Goal: Task Accomplishment & Management: Use online tool/utility

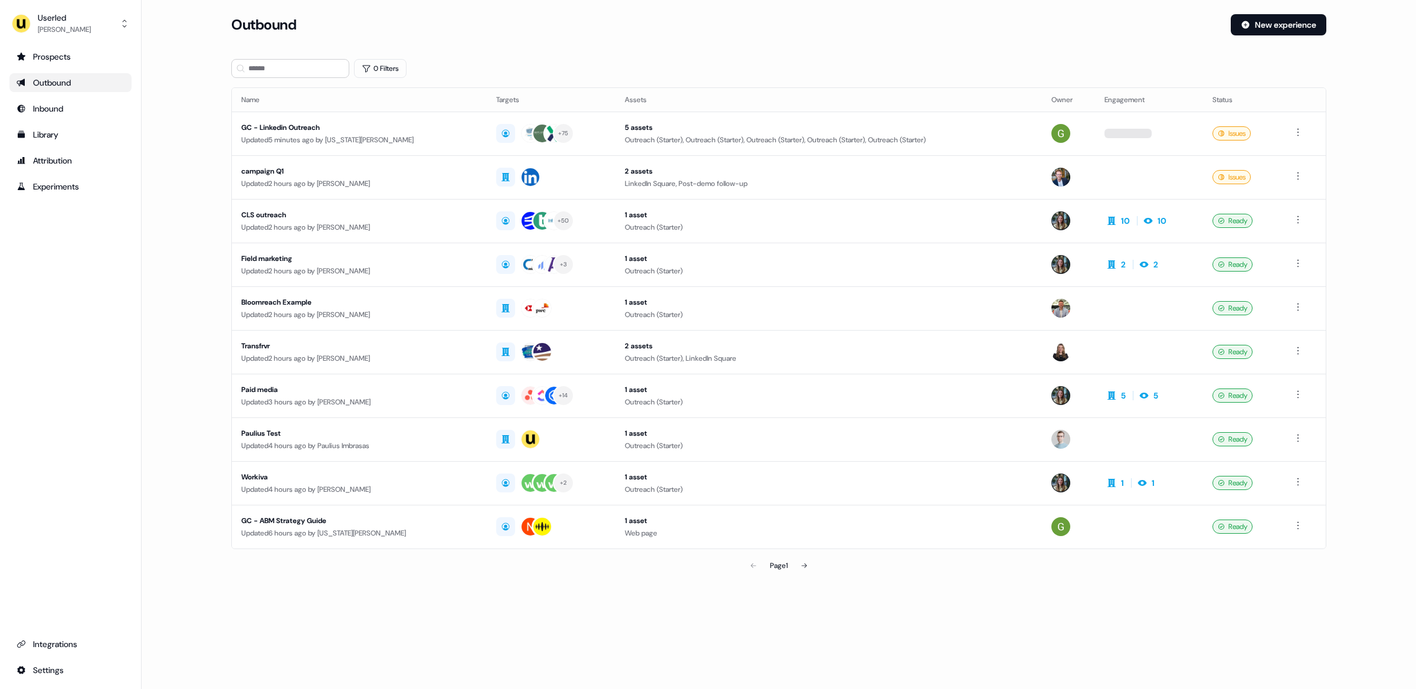
click at [178, 301] on main "Loading... Outbound New experience 0 Filters Name Targets Assets Owner Engageme…" at bounding box center [779, 312] width 1275 height 596
click at [1275, 21] on button "New experience" at bounding box center [1279, 24] width 96 height 21
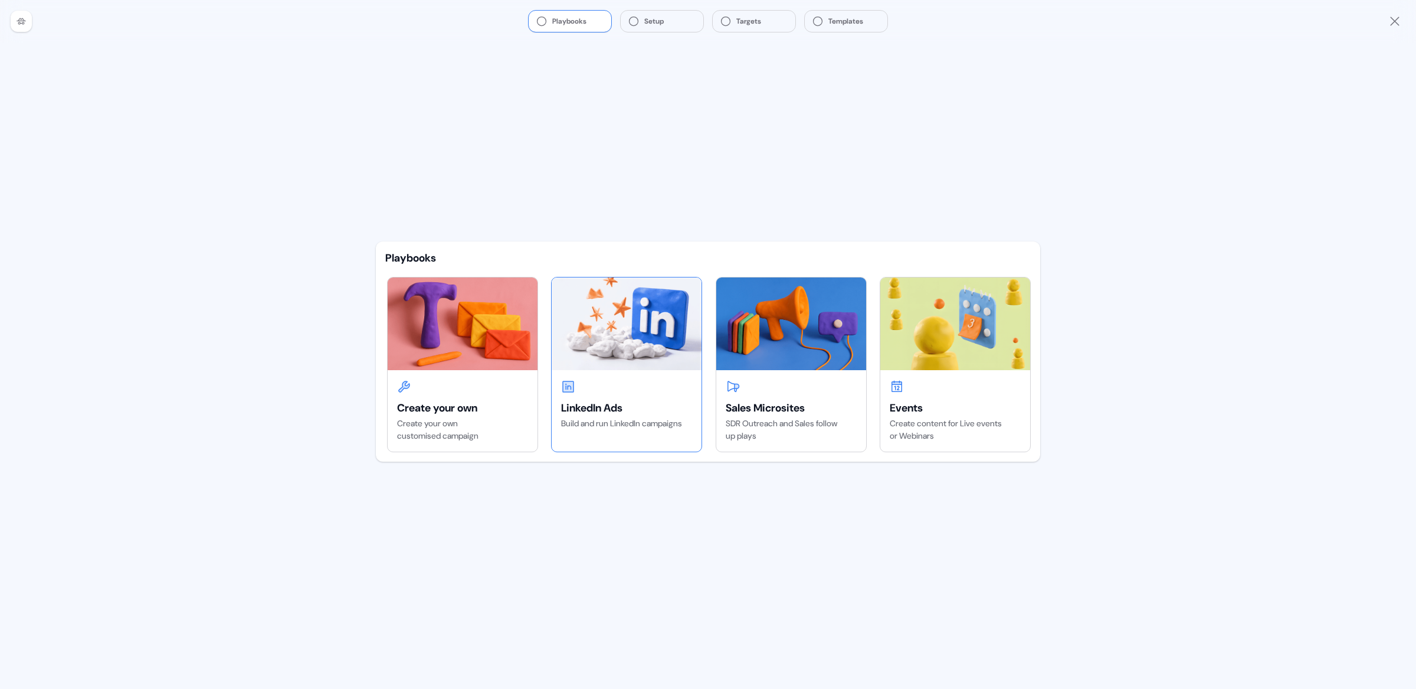
click at [593, 402] on div "LinkedIn Ads" at bounding box center [626, 408] width 131 height 14
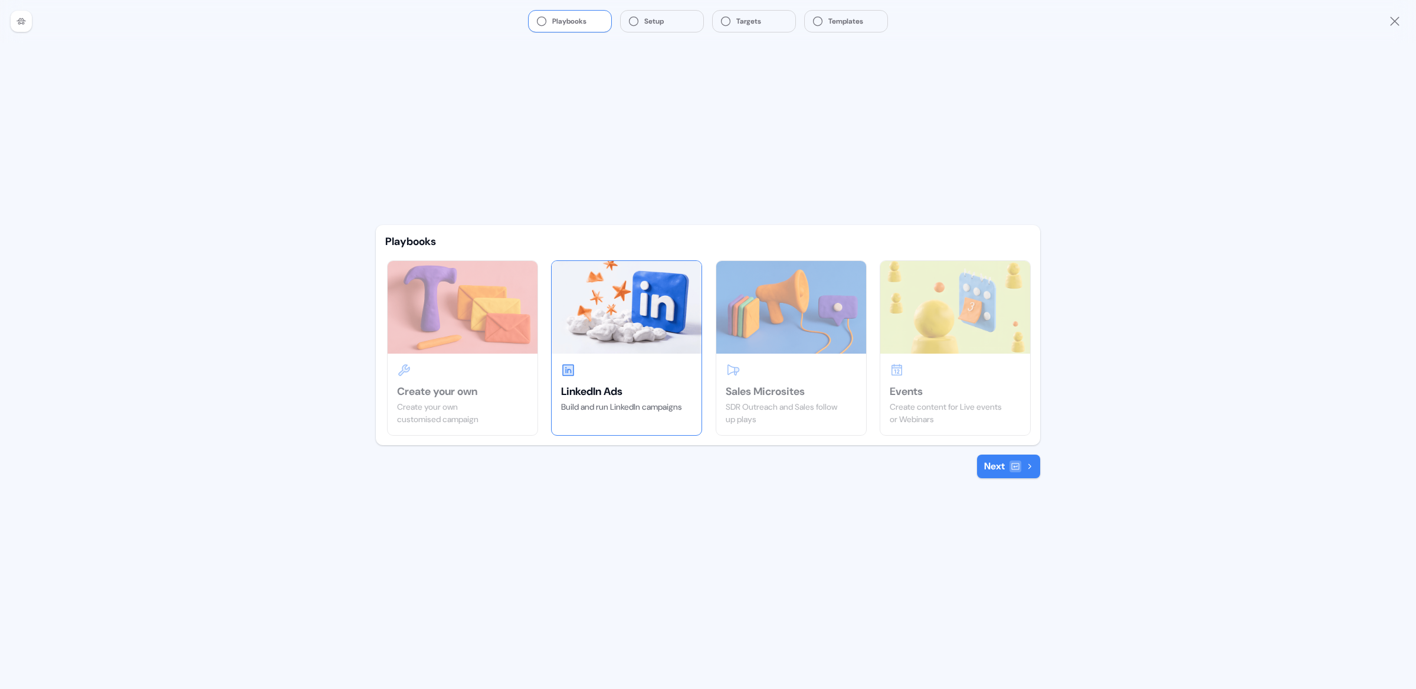
click at [1011, 467] on icon at bounding box center [1015, 466] width 9 height 9
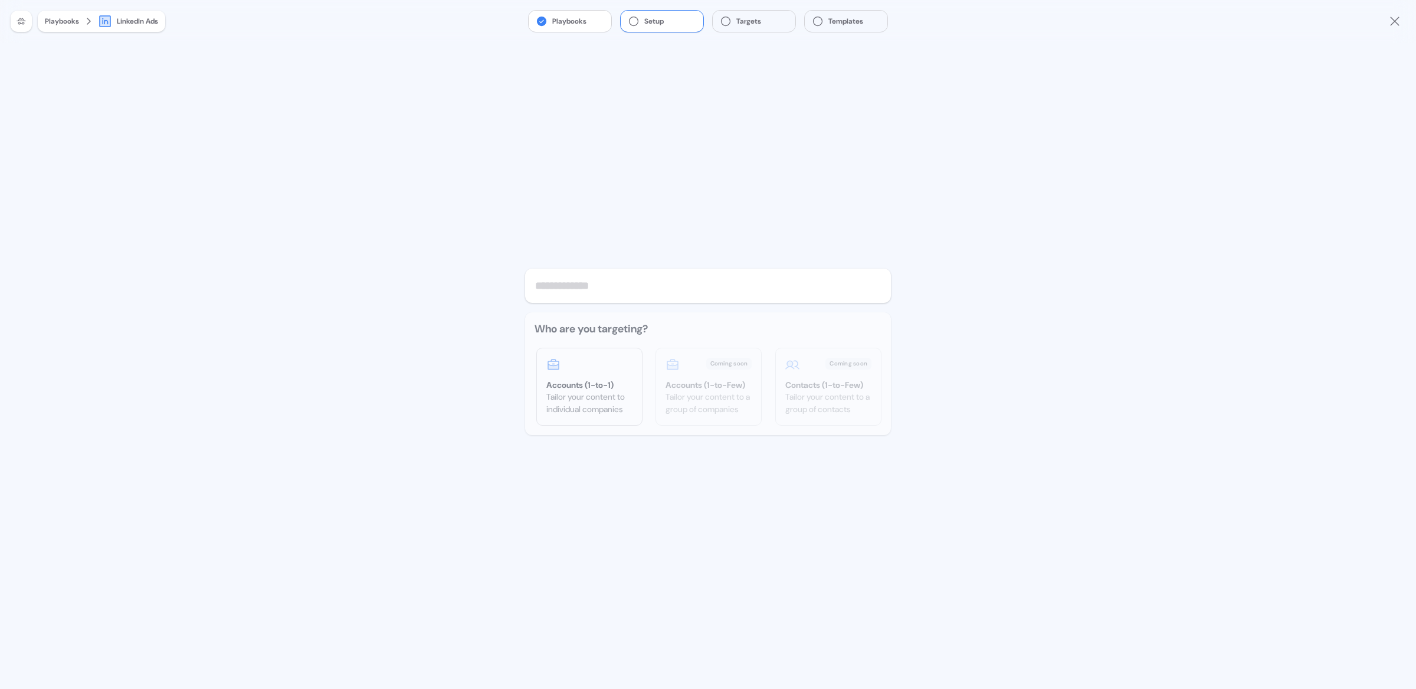
click at [566, 289] on input "text" at bounding box center [708, 286] width 366 height 34
type input "*******"
click at [570, 358] on div at bounding box center [589, 365] width 86 height 14
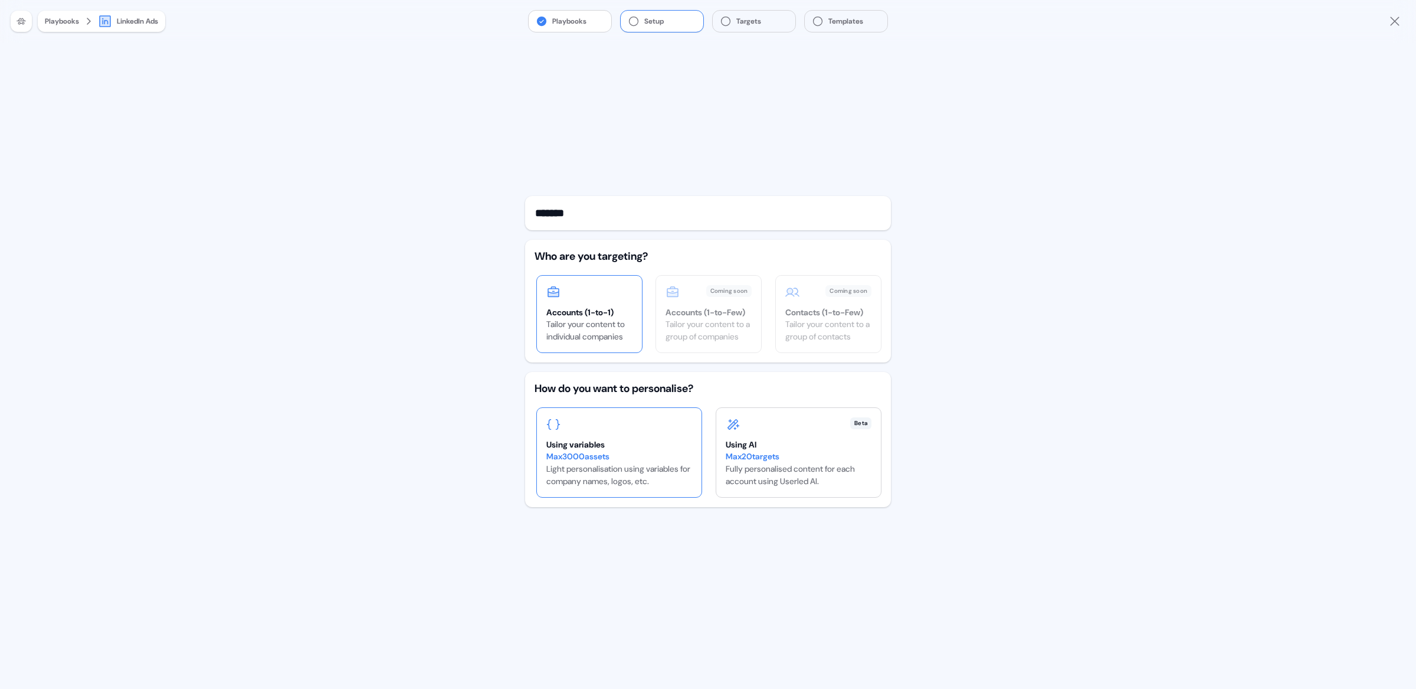
click at [595, 438] on div "Using variables" at bounding box center [619, 444] width 146 height 12
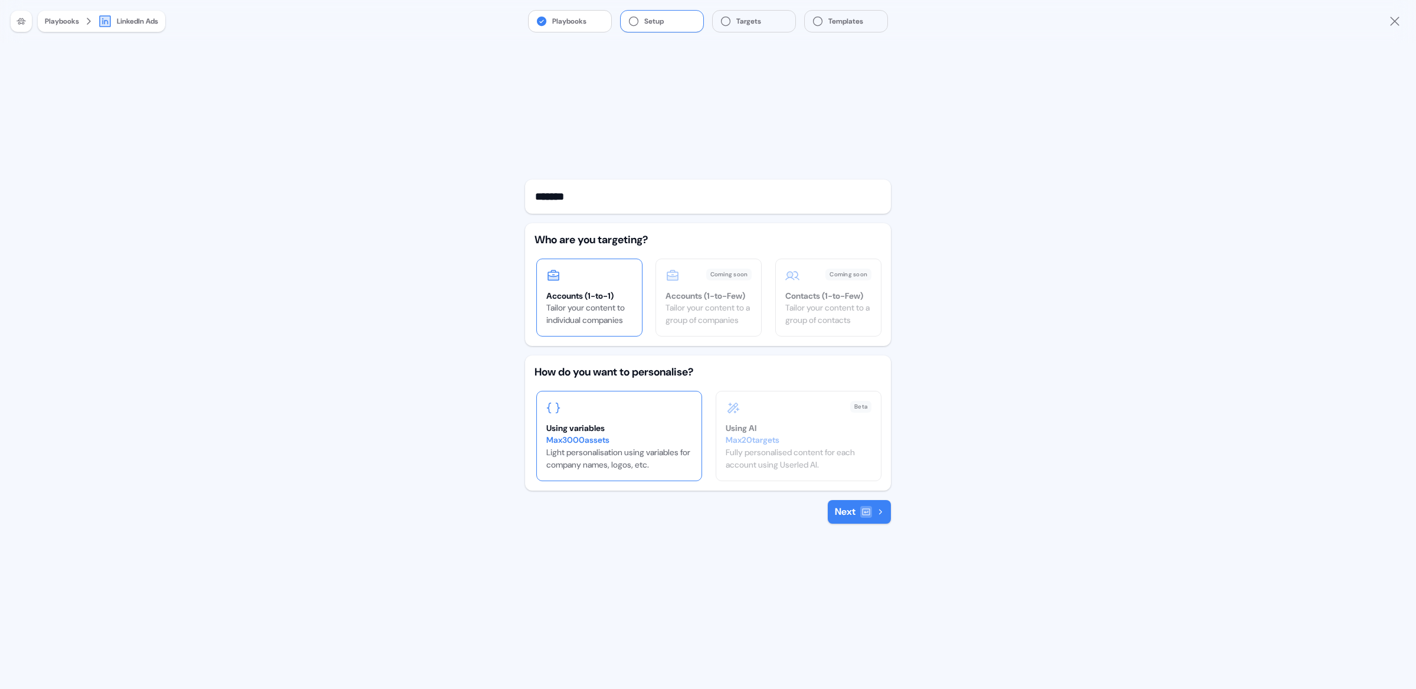
click at [851, 518] on button "Next" at bounding box center [859, 512] width 63 height 24
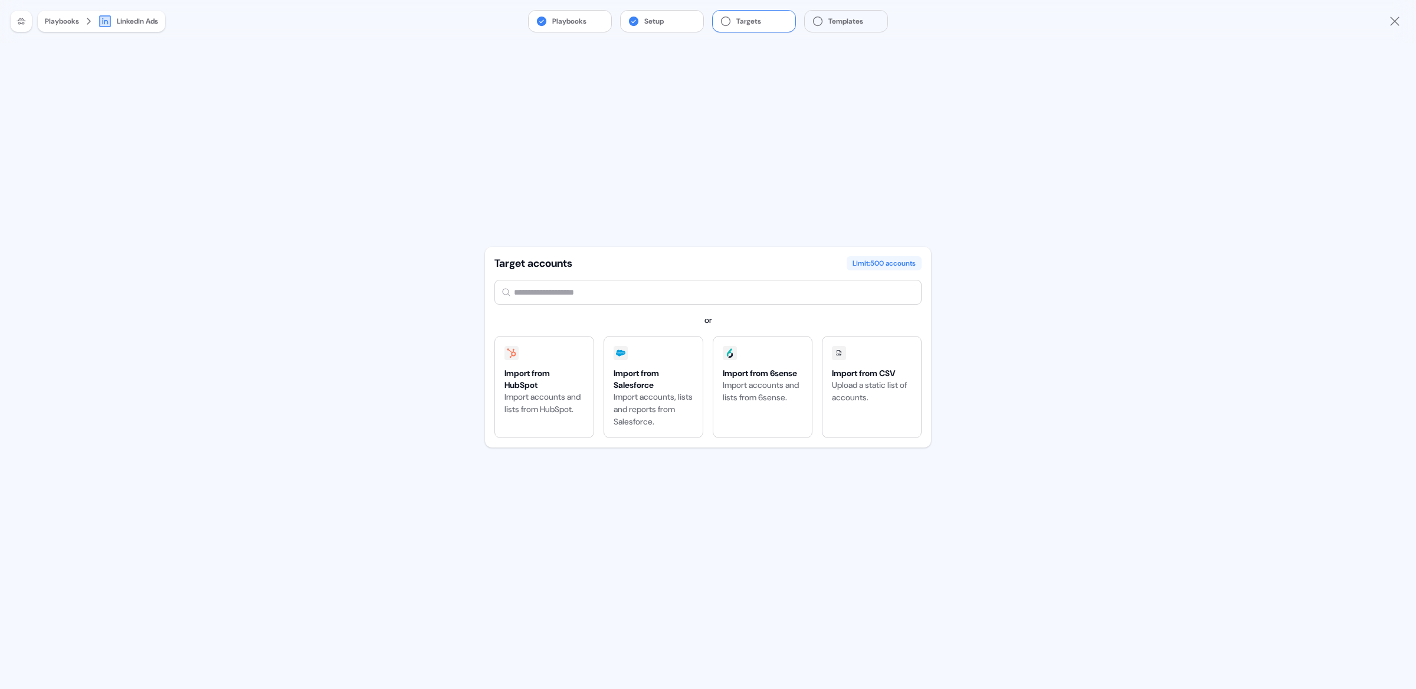
click at [572, 293] on input "text" at bounding box center [708, 292] width 427 height 25
click at [532, 386] on div "Import from HubSpot" at bounding box center [545, 379] width 80 height 24
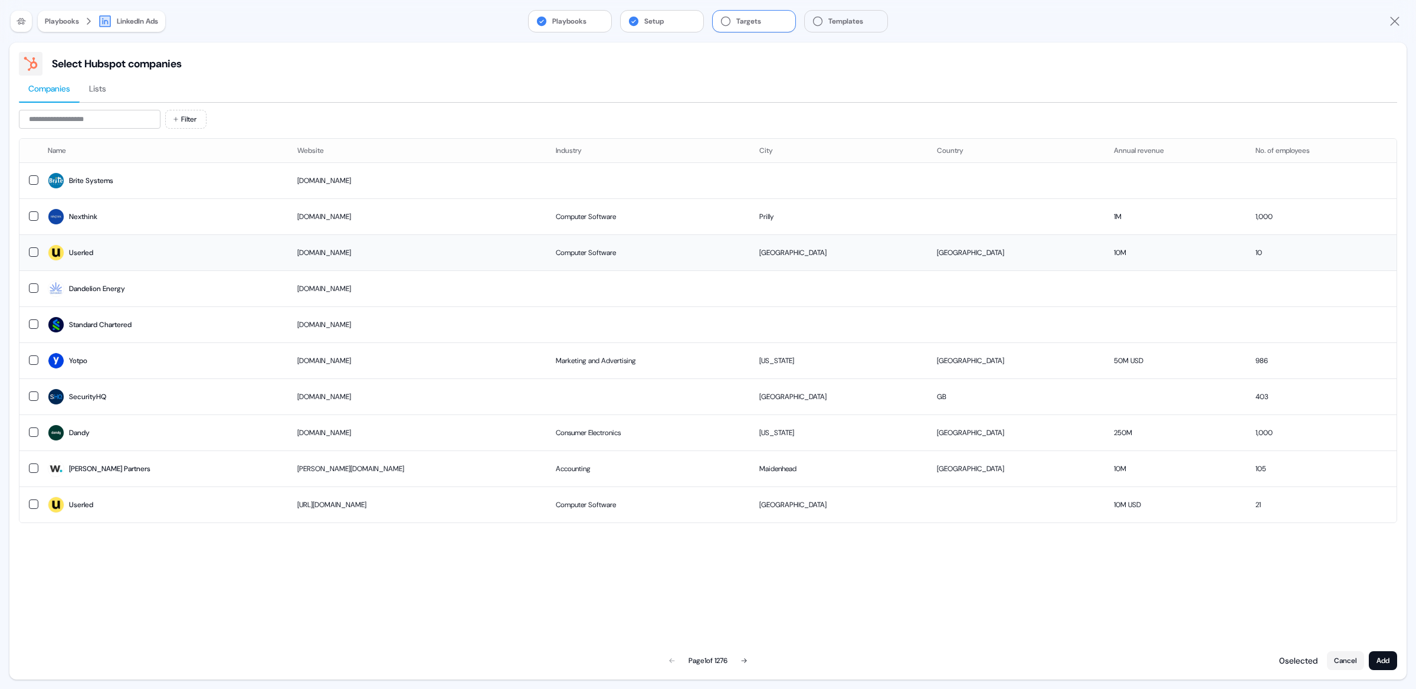
click at [31, 252] on button "button" at bounding box center [33, 251] width 9 height 9
click at [27, 214] on td at bounding box center [28, 216] width 19 height 36
click at [1378, 659] on button "Add" at bounding box center [1383, 660] width 28 height 19
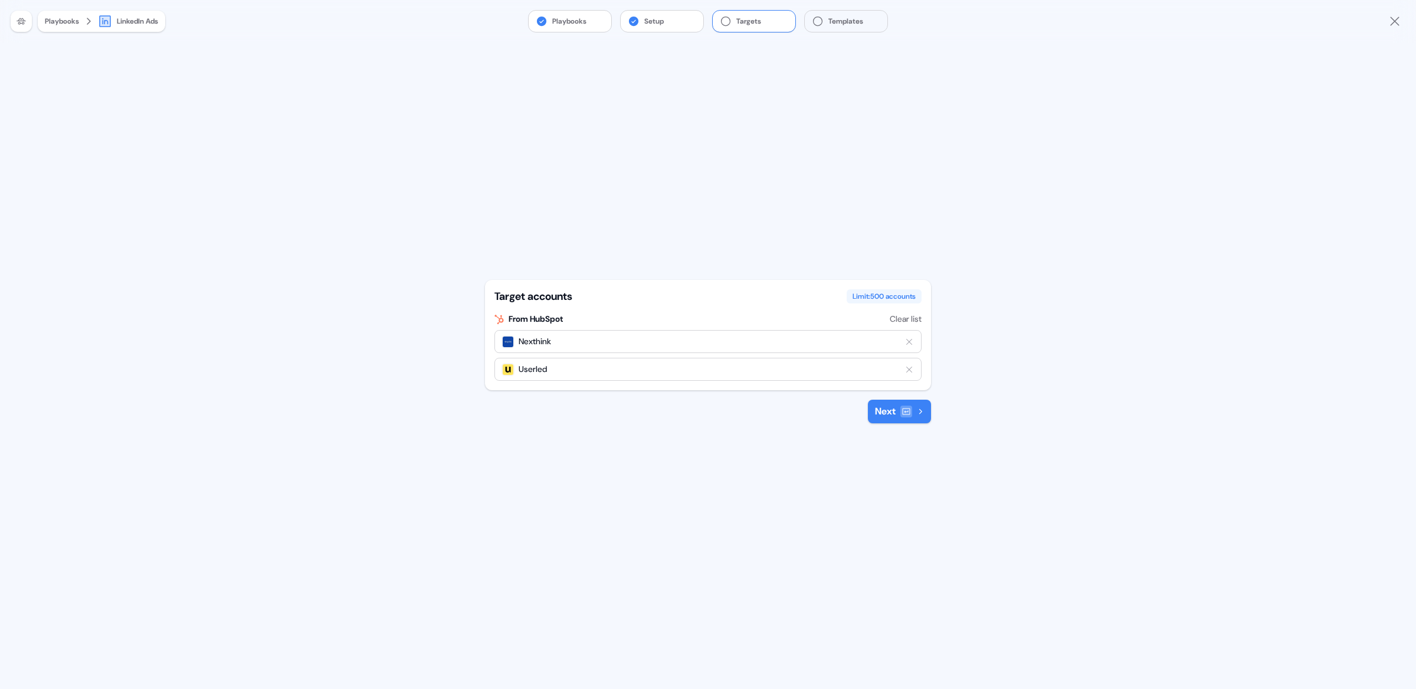
click at [902, 417] on button "Next" at bounding box center [899, 412] width 63 height 24
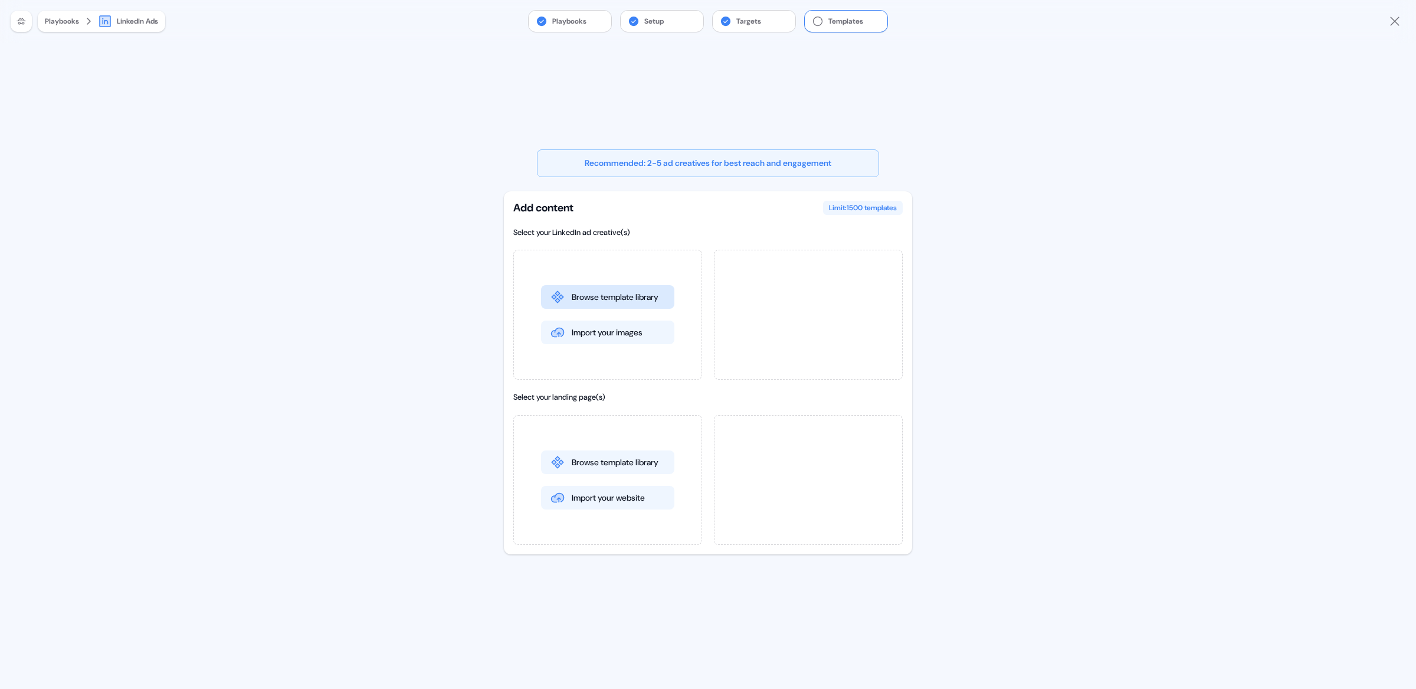
click at [614, 301] on button "Browse template library" at bounding box center [607, 297] width 133 height 24
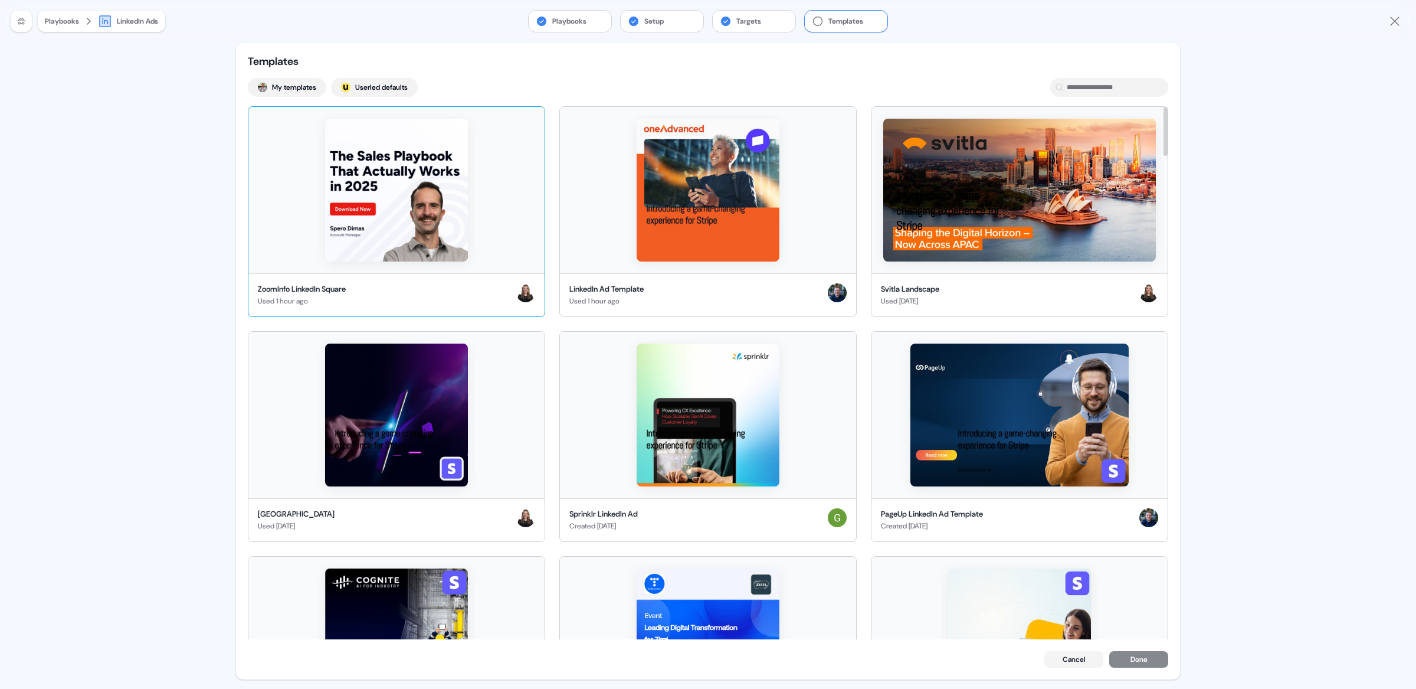
click at [307, 315] on div "ZoomInfo LinkedIn Square Used 1 hour ago" at bounding box center [396, 294] width 296 height 43
click at [1118, 658] on button "Done" at bounding box center [1139, 660] width 59 height 17
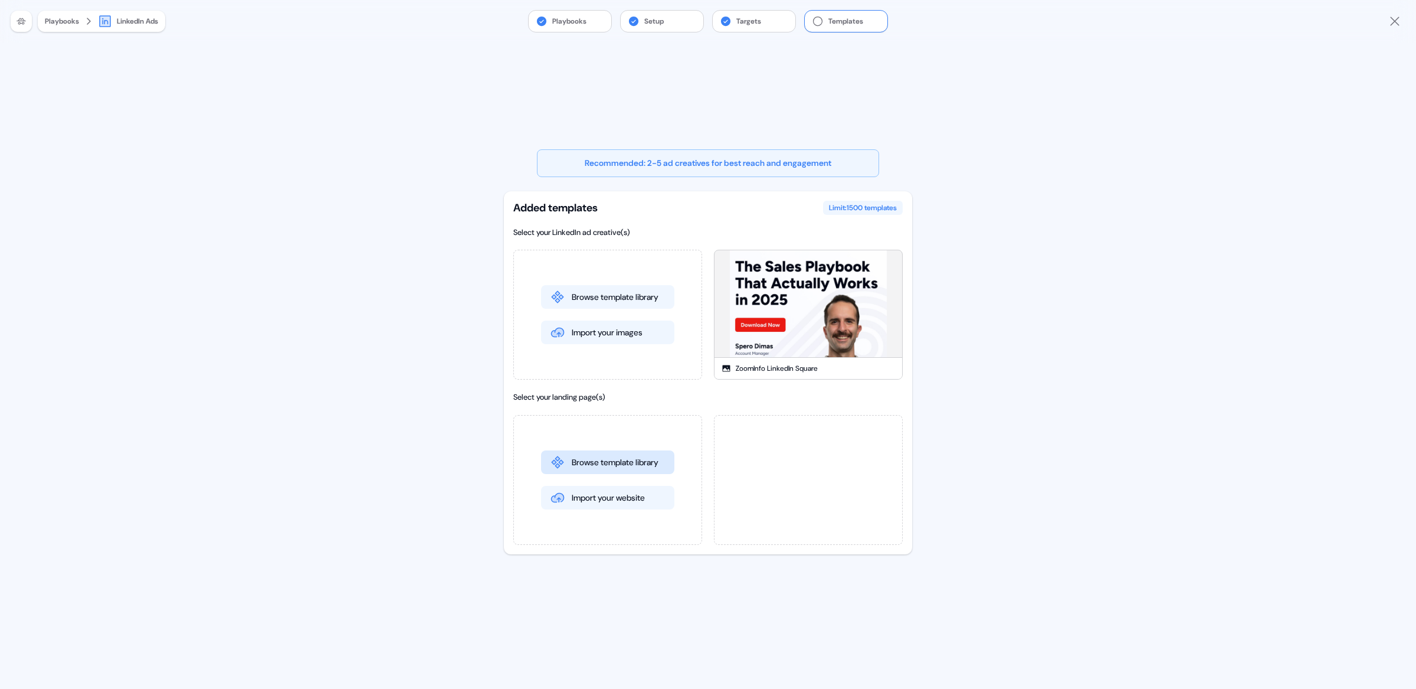
click at [605, 464] on button "Browse template library" at bounding box center [607, 462] width 133 height 24
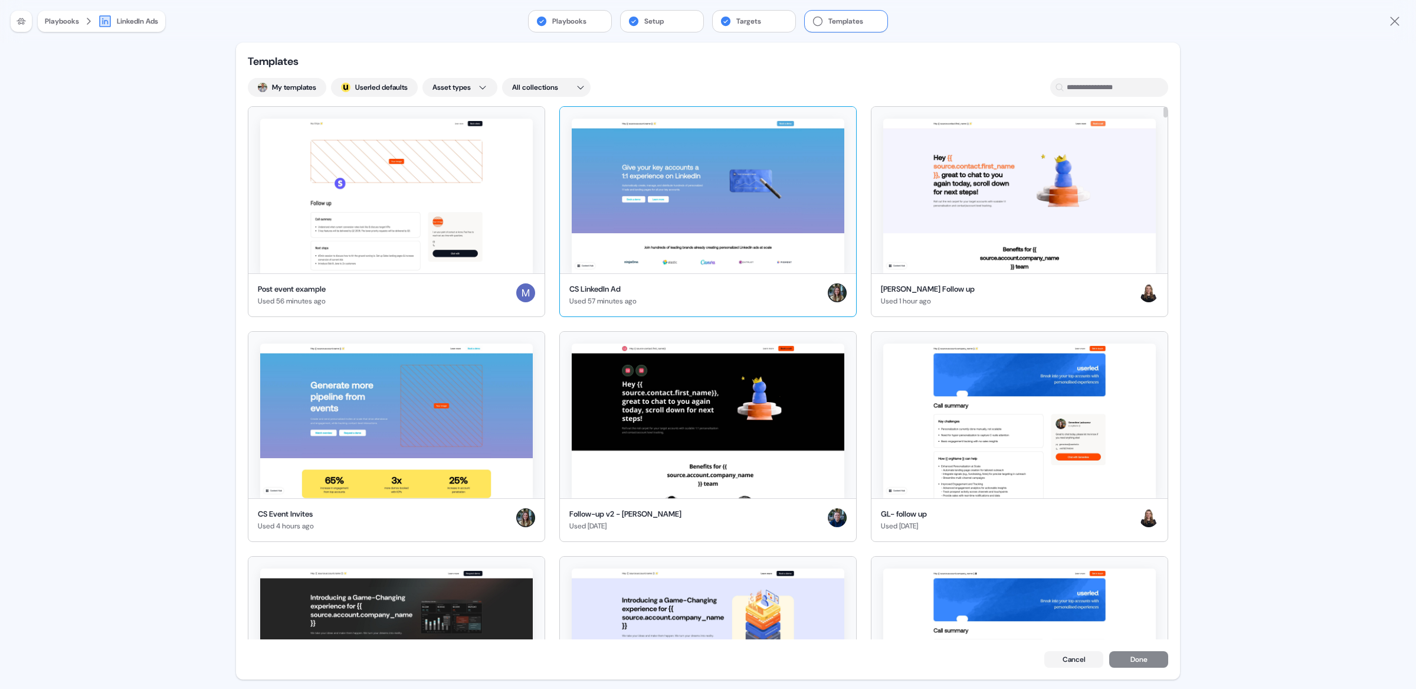
click at [732, 206] on img at bounding box center [708, 196] width 273 height 155
click at [1144, 663] on button "Done" at bounding box center [1139, 660] width 59 height 17
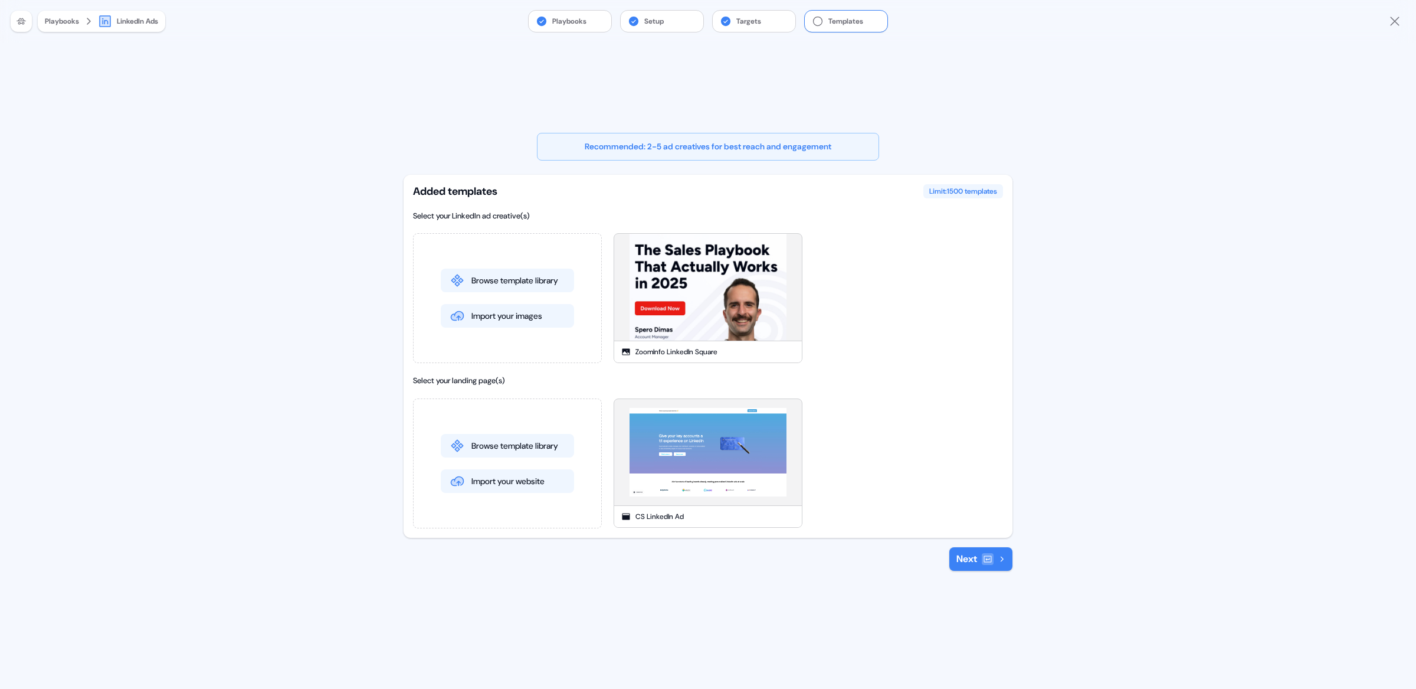
click at [967, 571] on div "Recommended: 2-5 ad creatives for best reach and engagement Added templates Lim…" at bounding box center [708, 365] width 609 height 646
click at [984, 558] on icon at bounding box center [988, 558] width 8 height 6
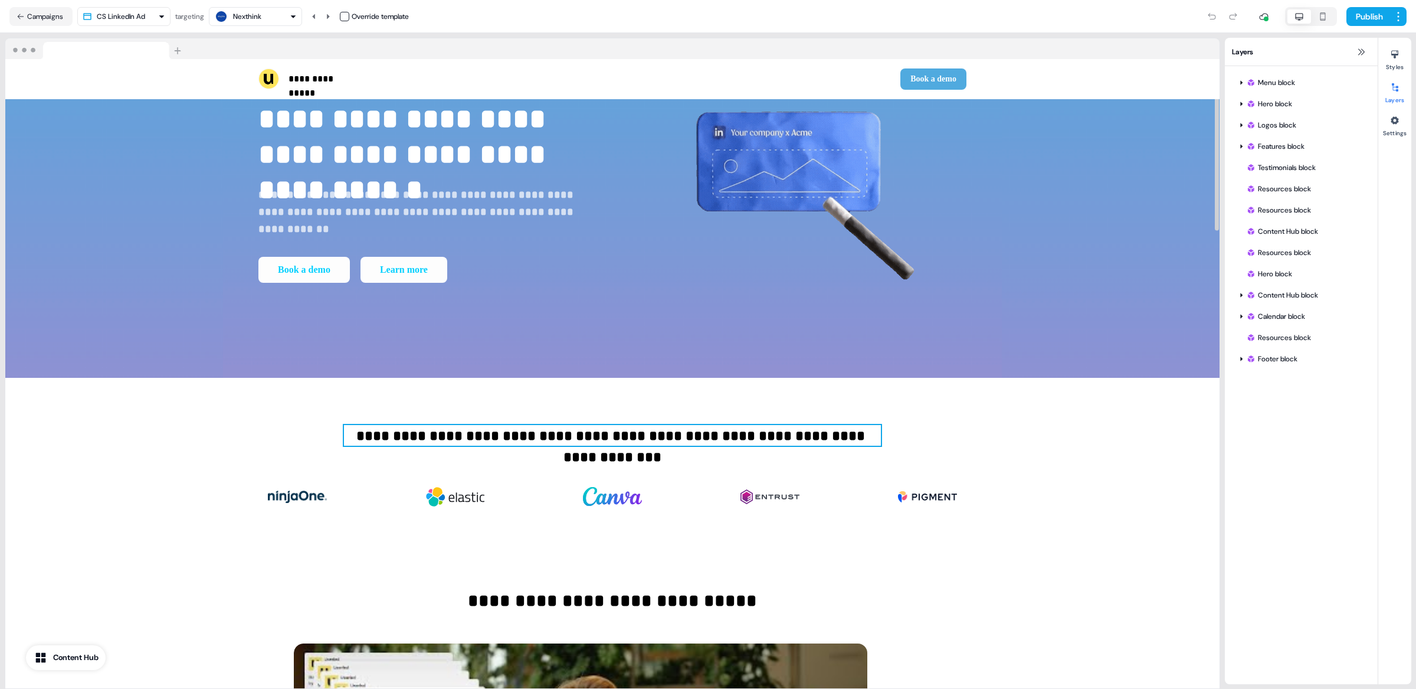
scroll to position [155, 0]
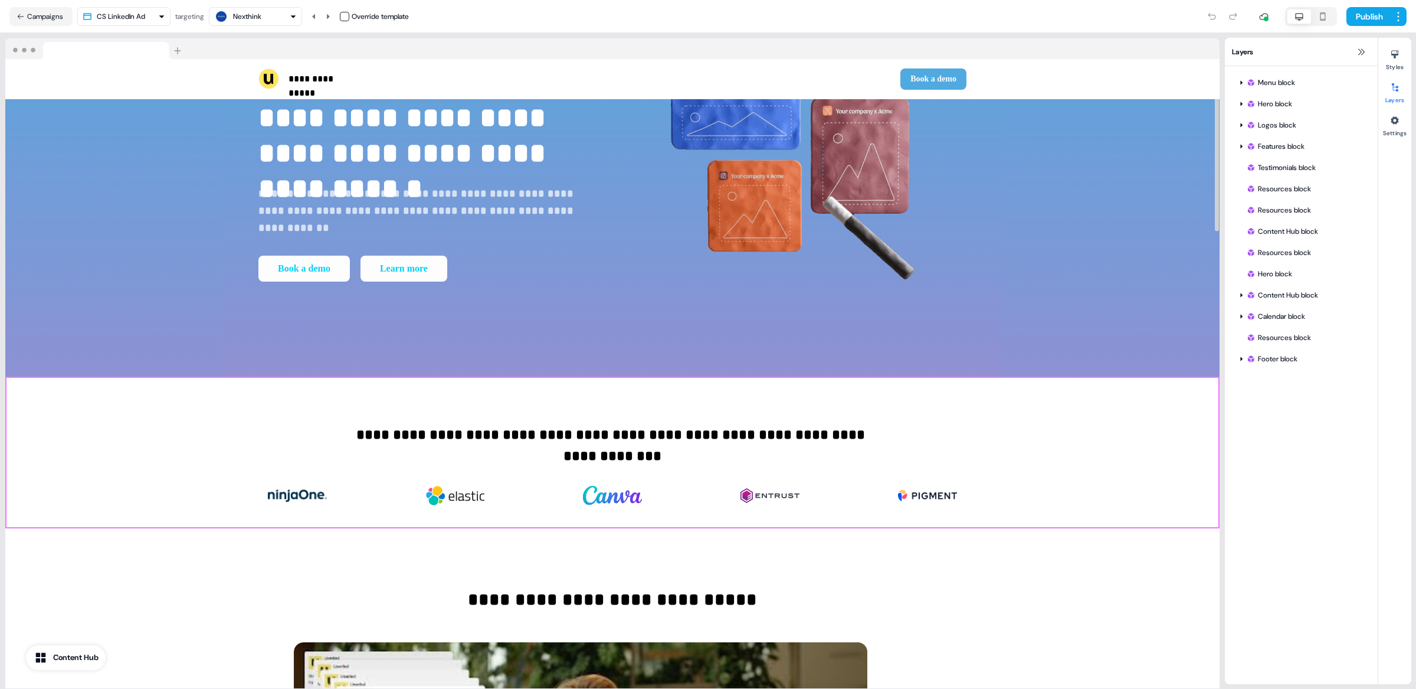
click at [1061, 456] on div "**********" at bounding box center [612, 453] width 1215 height 152
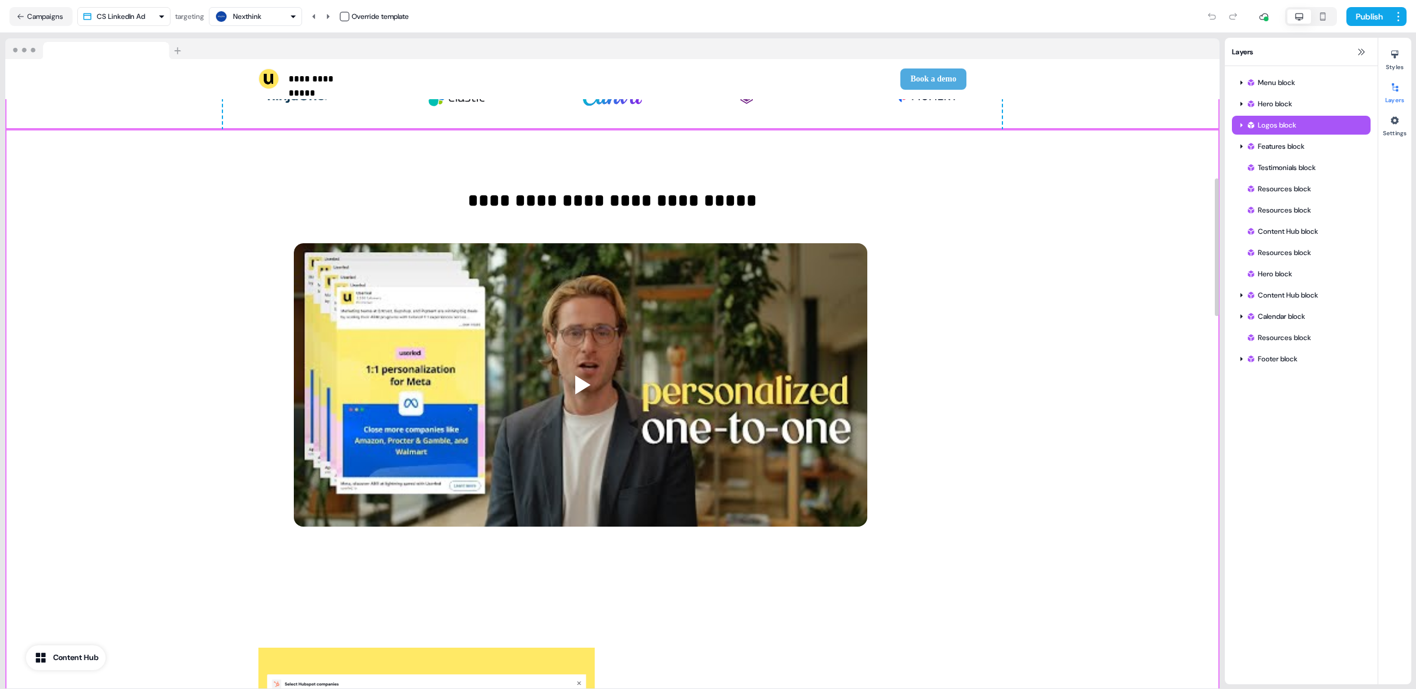
scroll to position [0, 0]
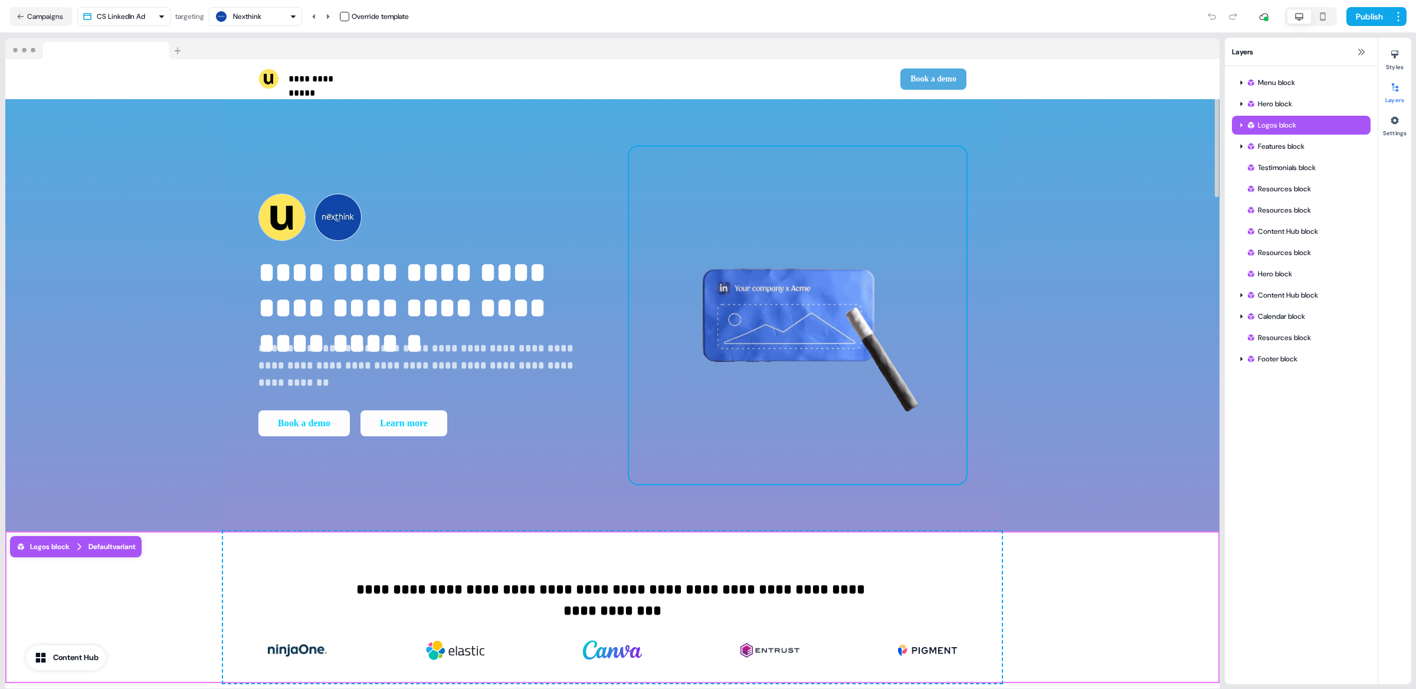
click at [632, 169] on img at bounding box center [798, 315] width 338 height 338
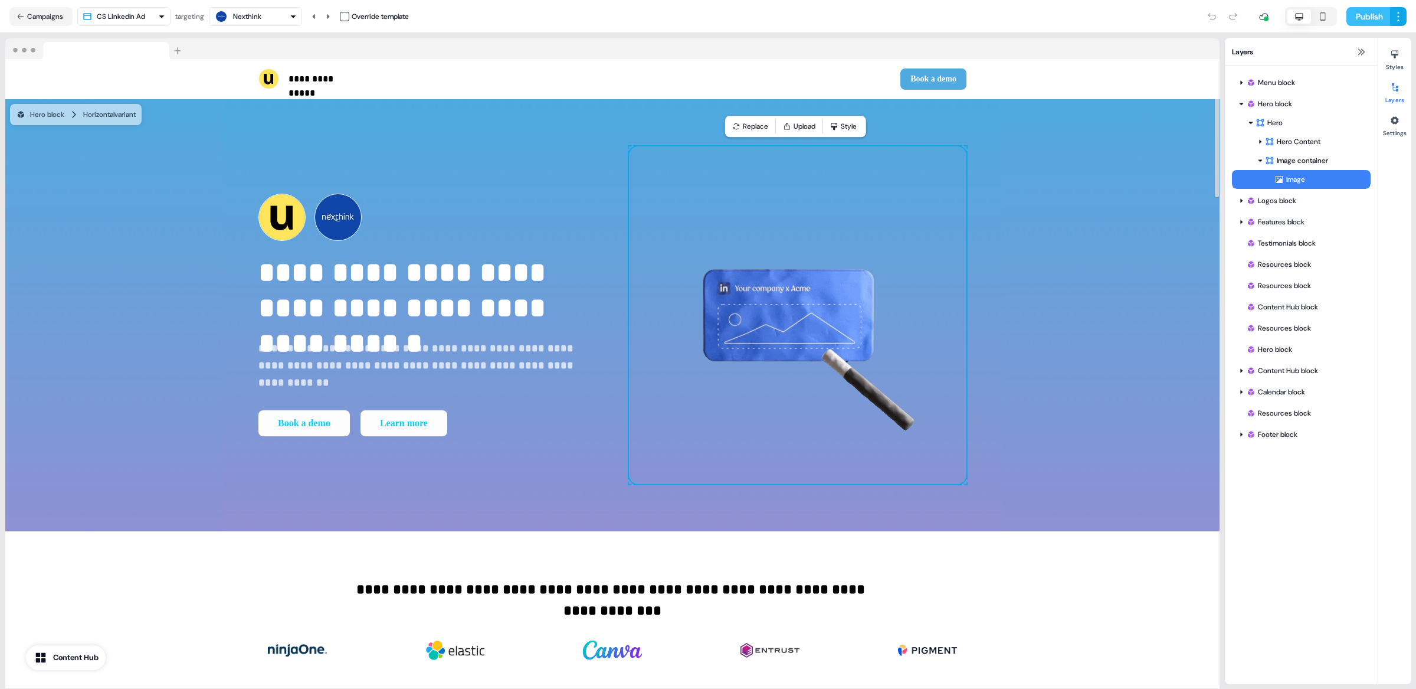
click at [1360, 19] on button "Publish" at bounding box center [1369, 16] width 44 height 19
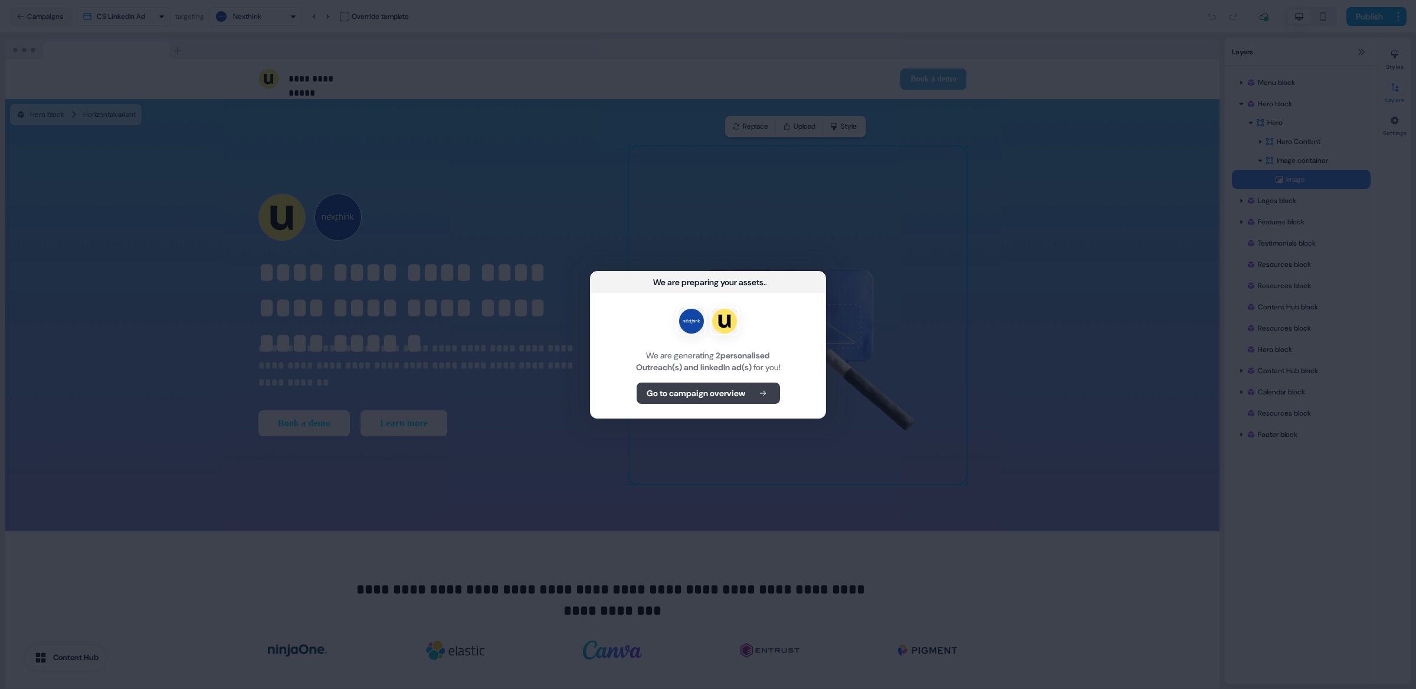
click at [688, 398] on b "Go to campaign overview" at bounding box center [696, 393] width 99 height 12
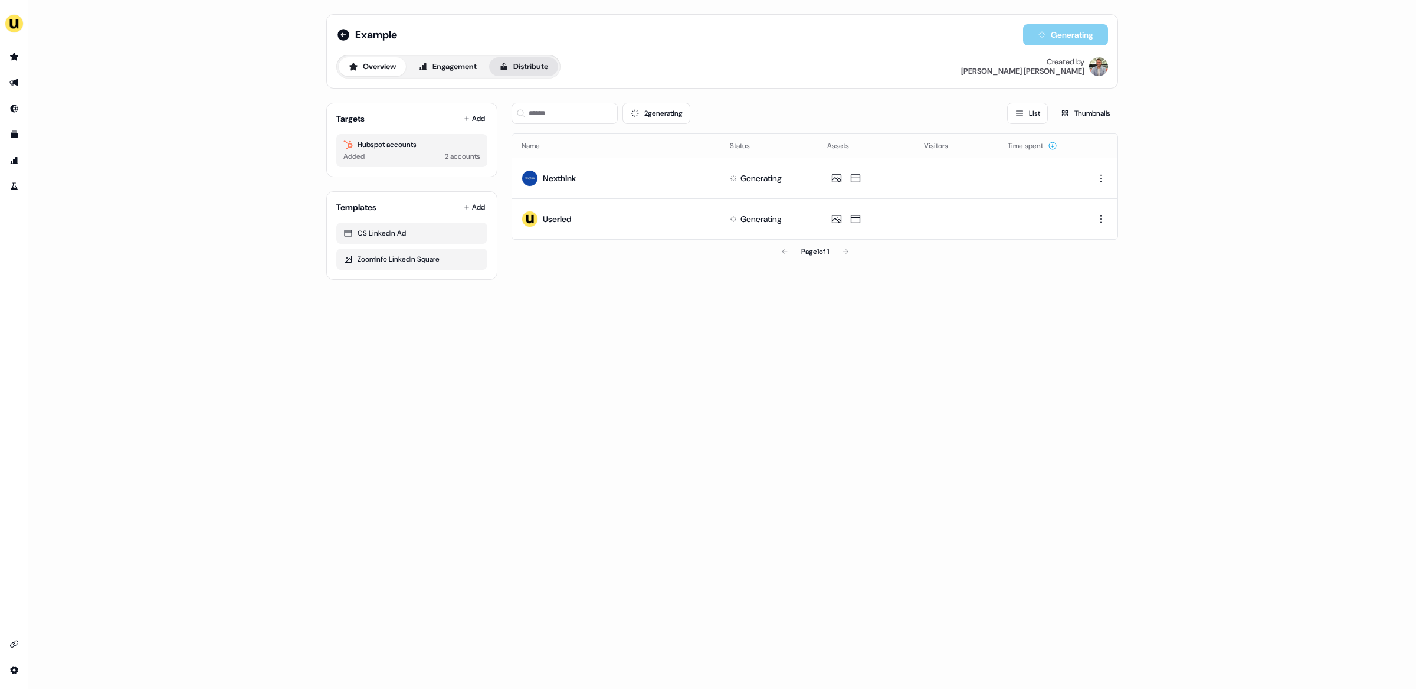
click at [529, 64] on button "Distribute" at bounding box center [523, 66] width 69 height 19
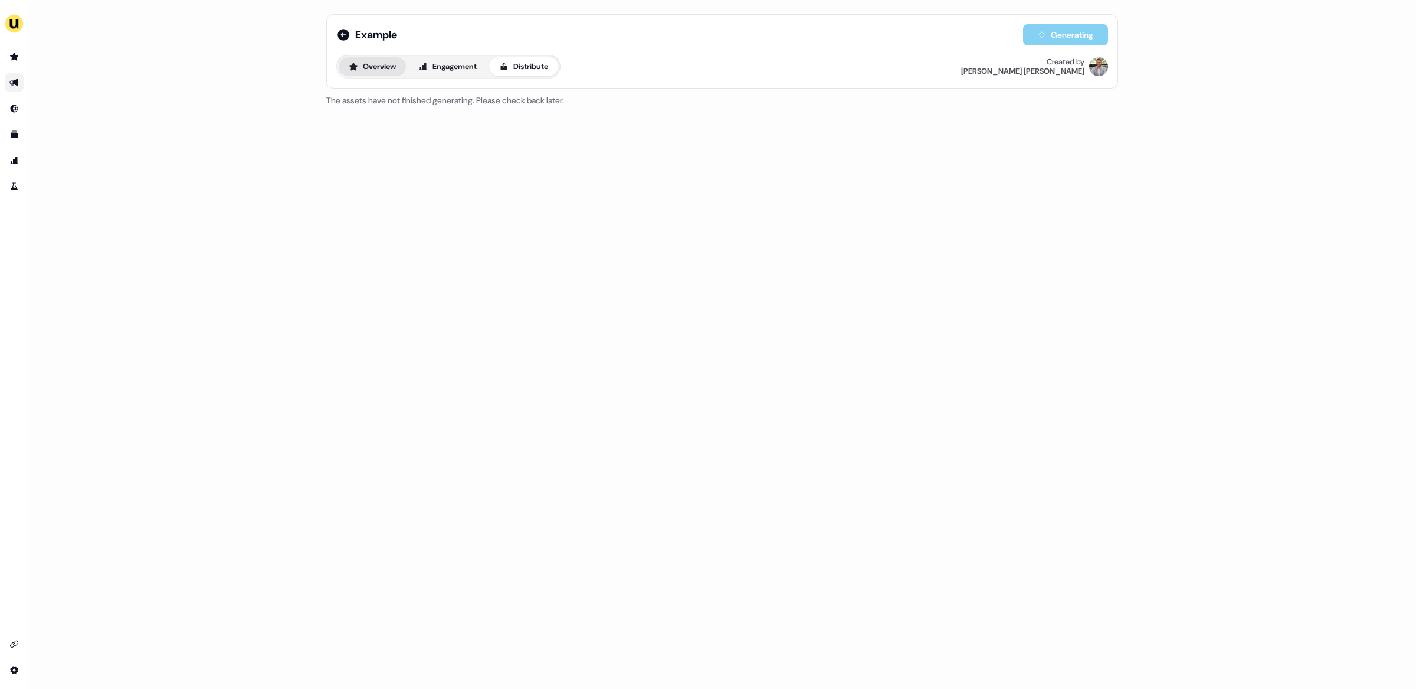
click at [393, 61] on button "Overview" at bounding box center [372, 66] width 67 height 19
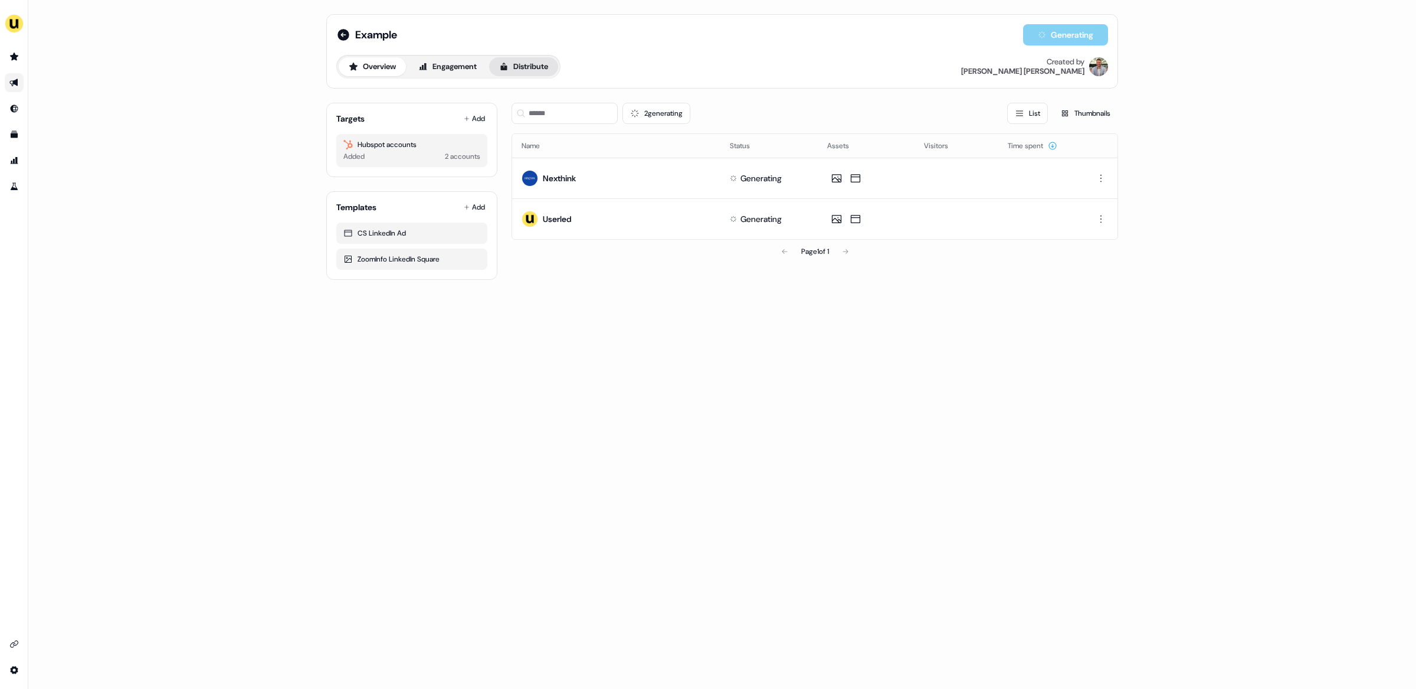
click at [520, 68] on button "Distribute" at bounding box center [523, 66] width 69 height 19
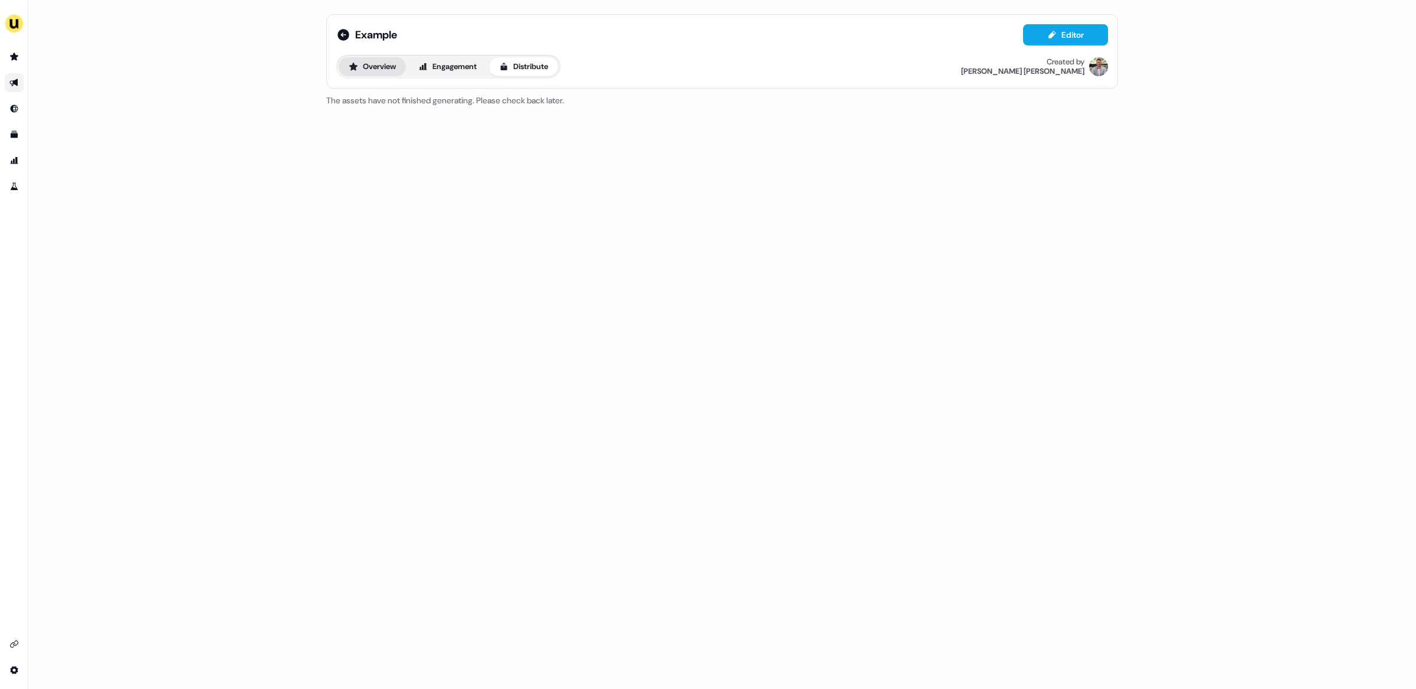
click at [367, 67] on button "Overview" at bounding box center [372, 66] width 67 height 19
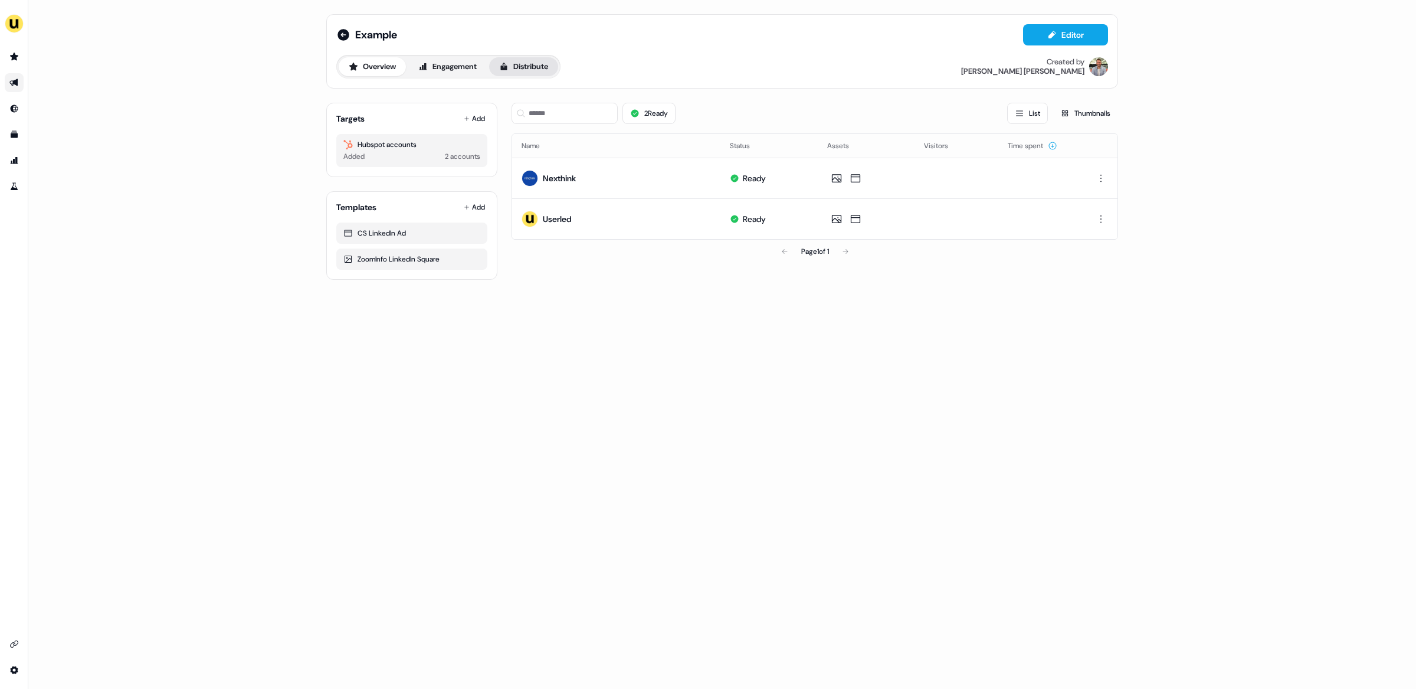
click at [535, 61] on button "Distribute" at bounding box center [523, 66] width 69 height 19
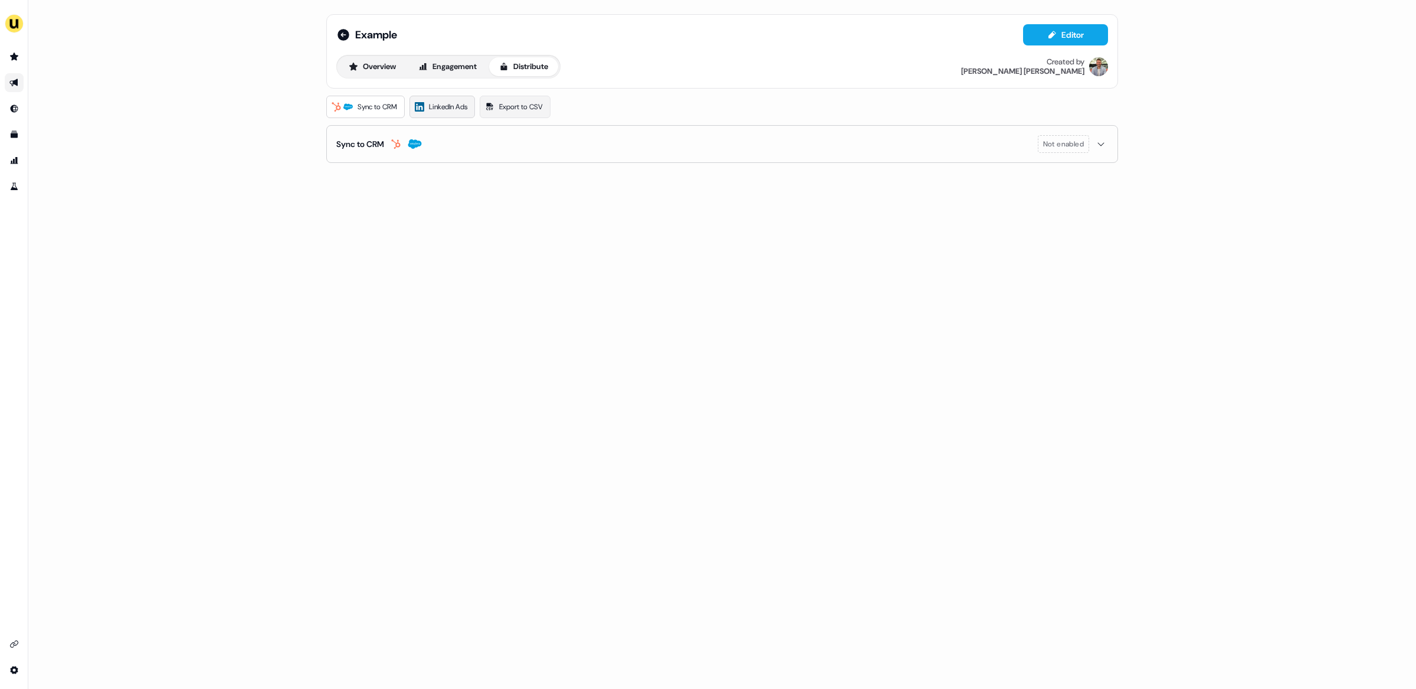
click at [441, 100] on link "LinkedIn Ads" at bounding box center [443, 107] width 66 height 22
click at [419, 190] on html "For the best experience switch devices to a bigger screen. Go to [DOMAIN_NAME] …" at bounding box center [708, 344] width 1416 height 689
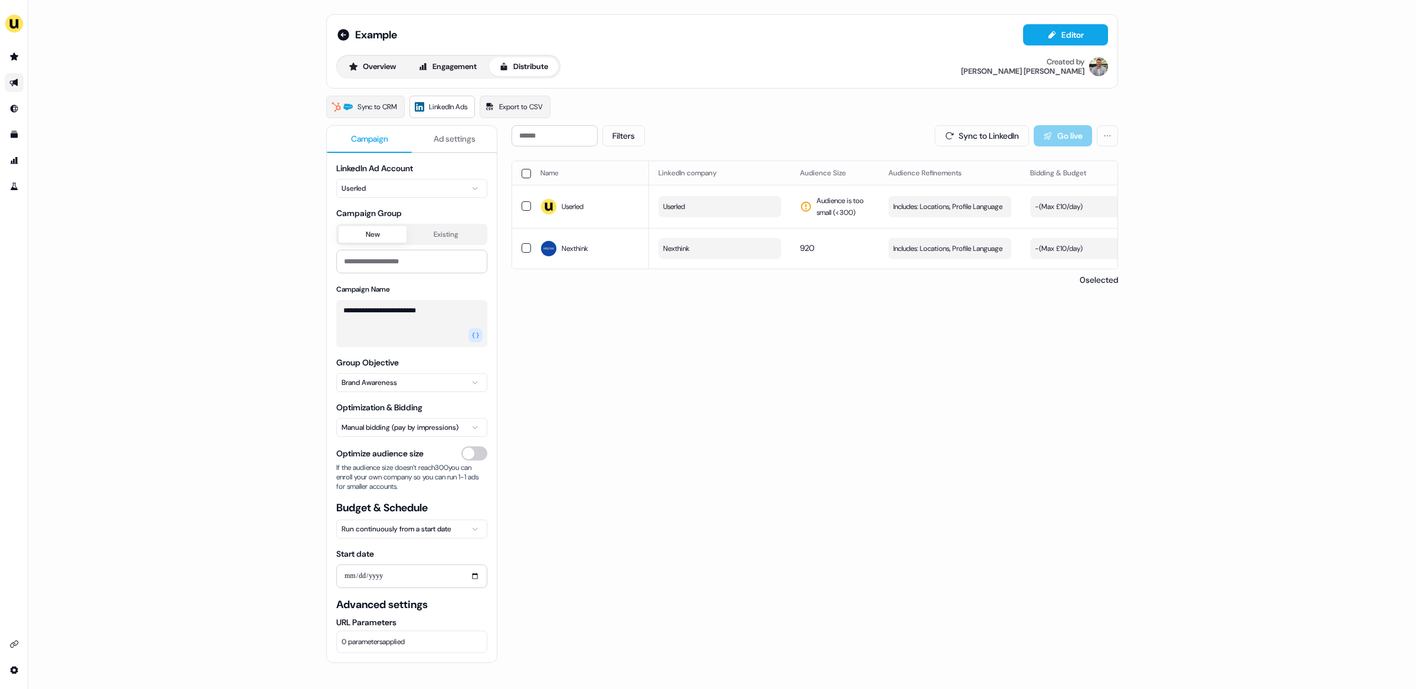
click at [523, 306] on div "Filters Sync to LinkedIn Go live Name LinkedIn company Audience Size Audience R…" at bounding box center [815, 458] width 607 height 667
click at [708, 381] on div "Filters Sync to LinkedIn Go live Name LinkedIn company Audience Size Audience R…" at bounding box center [815, 458] width 607 height 667
click at [395, 576] on input "Start date" at bounding box center [411, 576] width 151 height 24
click at [381, 577] on input "Start date" at bounding box center [411, 576] width 151 height 24
click at [474, 568] on input "Start date" at bounding box center [411, 576] width 151 height 24
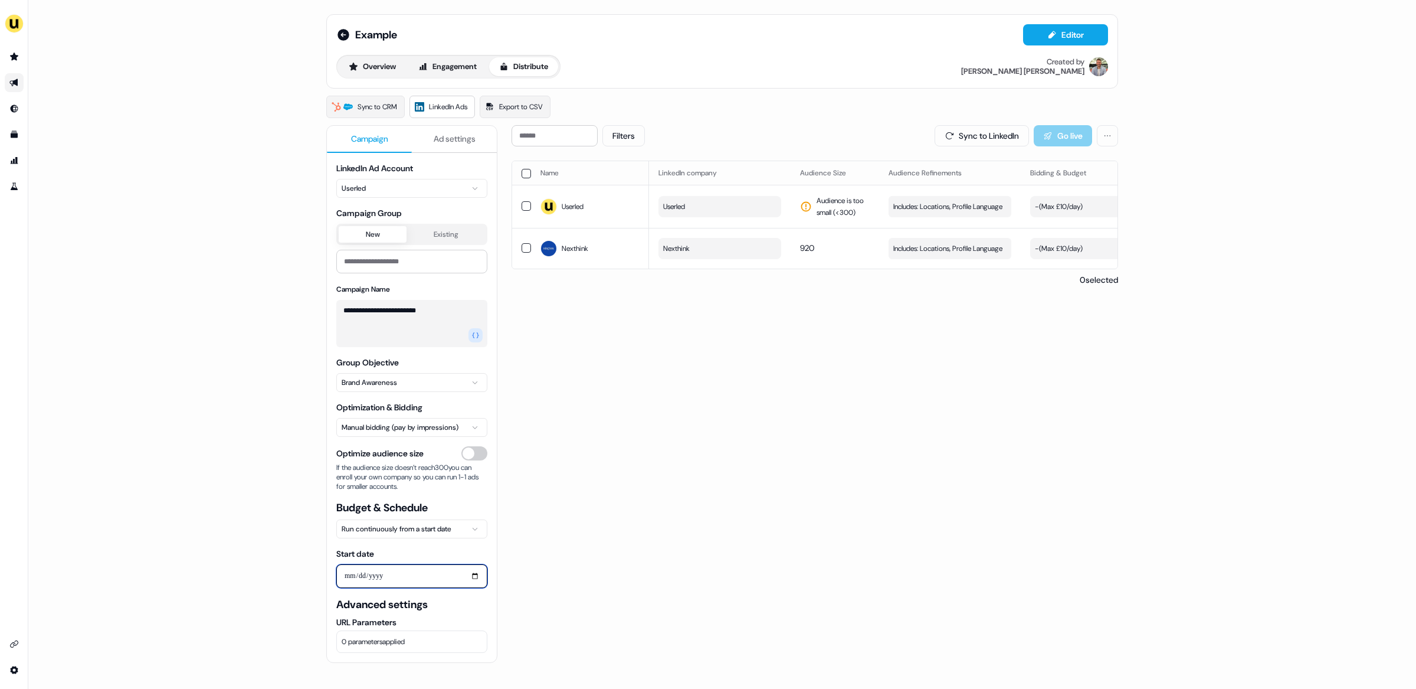
click at [474, 580] on input "Start date" at bounding box center [411, 576] width 151 height 24
type input "**********"
click at [247, 565] on div "**********" at bounding box center [722, 344] width 1388 height 689
click at [994, 135] on button "Sync to LinkedIn" at bounding box center [982, 135] width 94 height 21
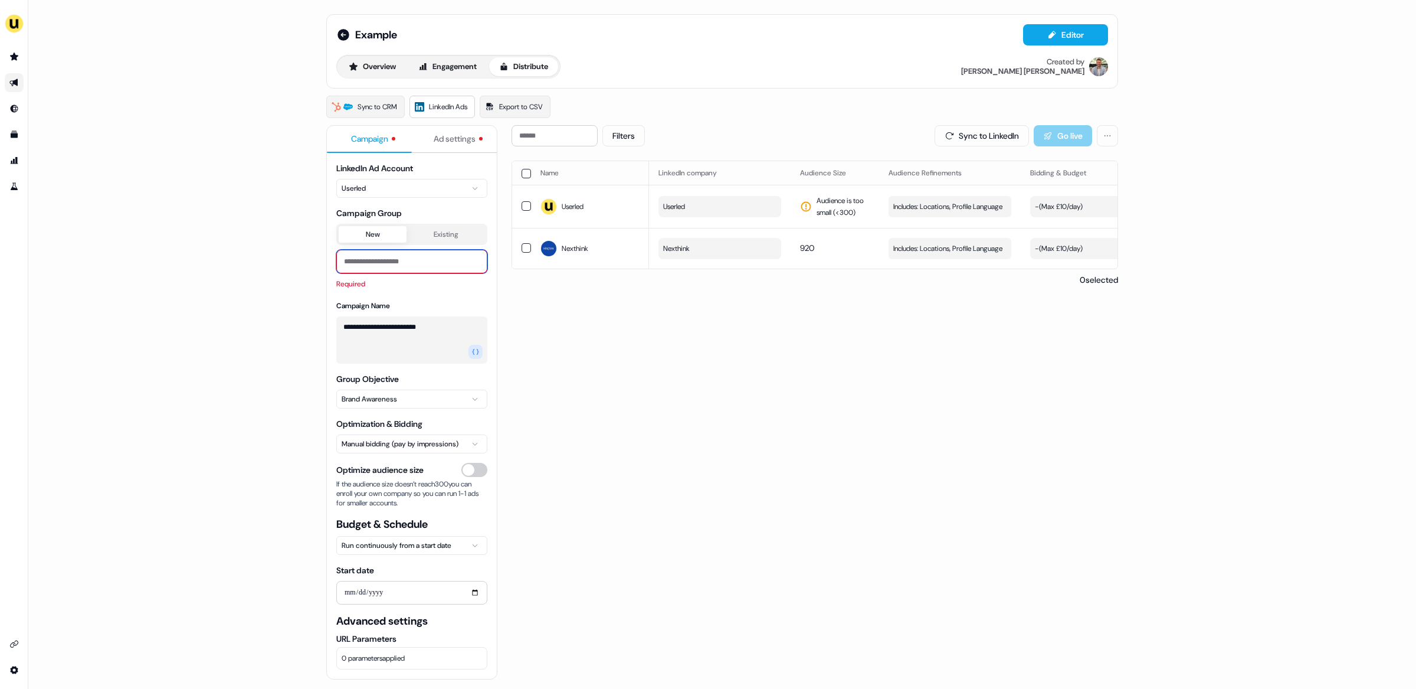
click at [400, 264] on input at bounding box center [411, 262] width 151 height 24
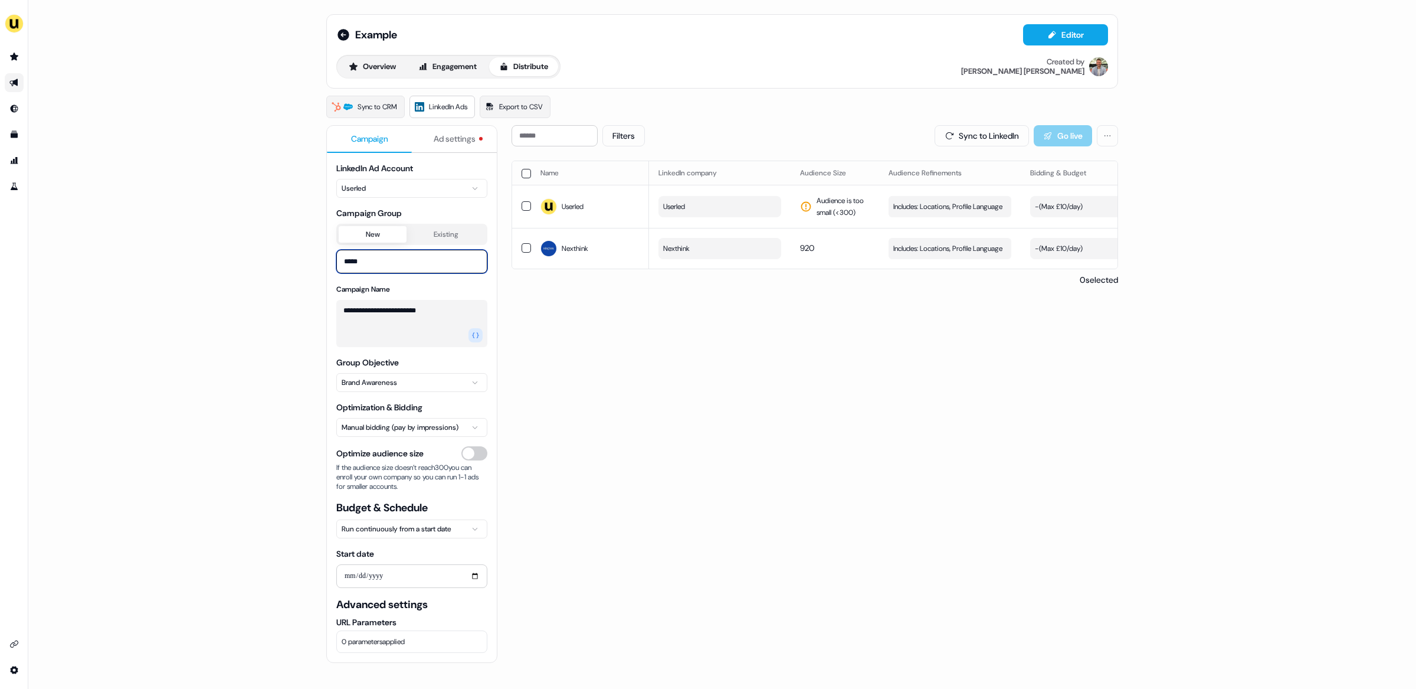
type input "******"
type input "**********"
click at [745, 427] on div "Filters Sync to LinkedIn Go live Name LinkedIn company Audience Size Audience R…" at bounding box center [815, 458] width 607 height 667
click at [972, 123] on div "**********" at bounding box center [722, 444] width 792 height 697
click at [972, 138] on button "Sync to LinkedIn" at bounding box center [982, 135] width 94 height 21
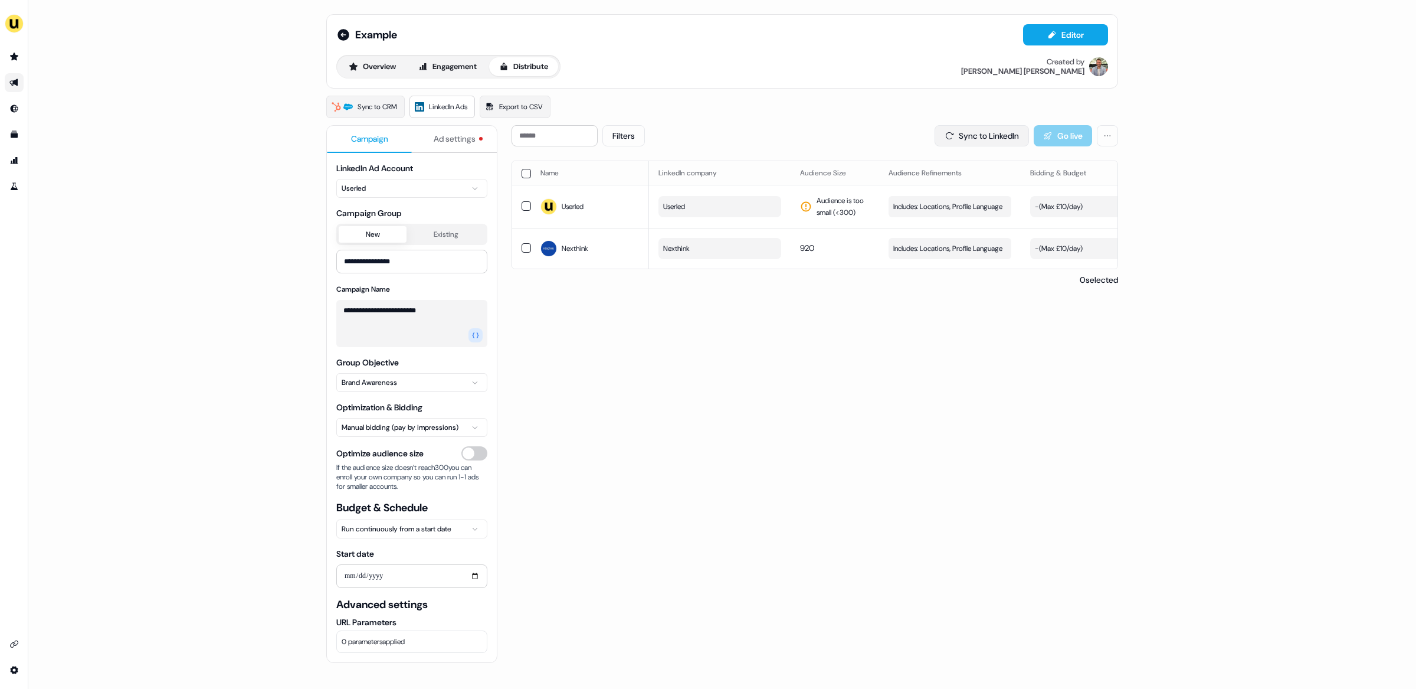
click at [973, 140] on button "Sync to LinkedIn" at bounding box center [982, 135] width 94 height 21
click at [438, 125] on div "**********" at bounding box center [411, 394] width 171 height 538
click at [445, 138] on span "Ad settings" at bounding box center [455, 139] width 42 height 12
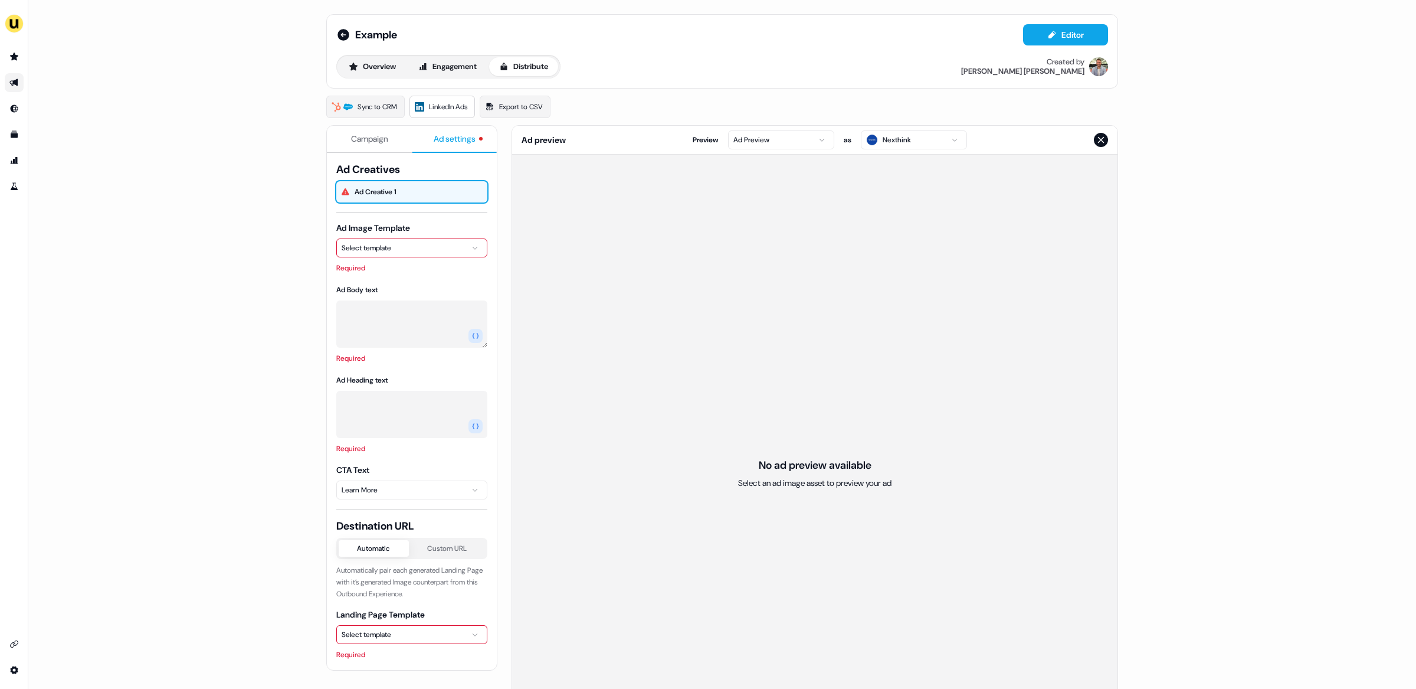
click at [382, 243] on html "For the best experience switch devices to a bigger screen. Go to [DOMAIN_NAME] …" at bounding box center [708, 344] width 1416 height 689
click at [392, 287] on html "For the best experience switch devices to a bigger screen. Go to [DOMAIN_NAME] …" at bounding box center [708, 344] width 1416 height 689
click at [380, 250] on html "For the best experience switch devices to a bigger screen. Go to [DOMAIN_NAME] …" at bounding box center [708, 344] width 1416 height 689
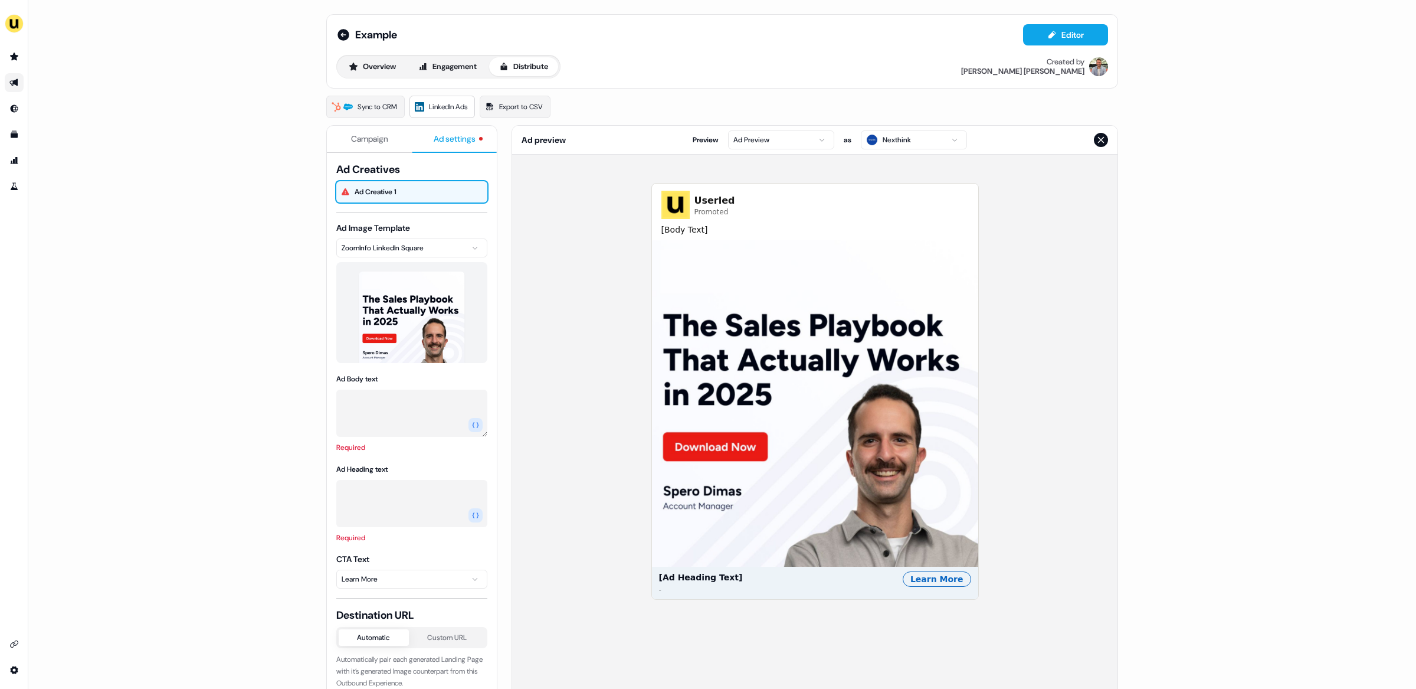
click at [356, 395] on textarea "Ad Body text" at bounding box center [411, 413] width 151 height 47
type textarea "*****"
click at [382, 485] on textarea "Ad Heading text" at bounding box center [411, 486] width 151 height 47
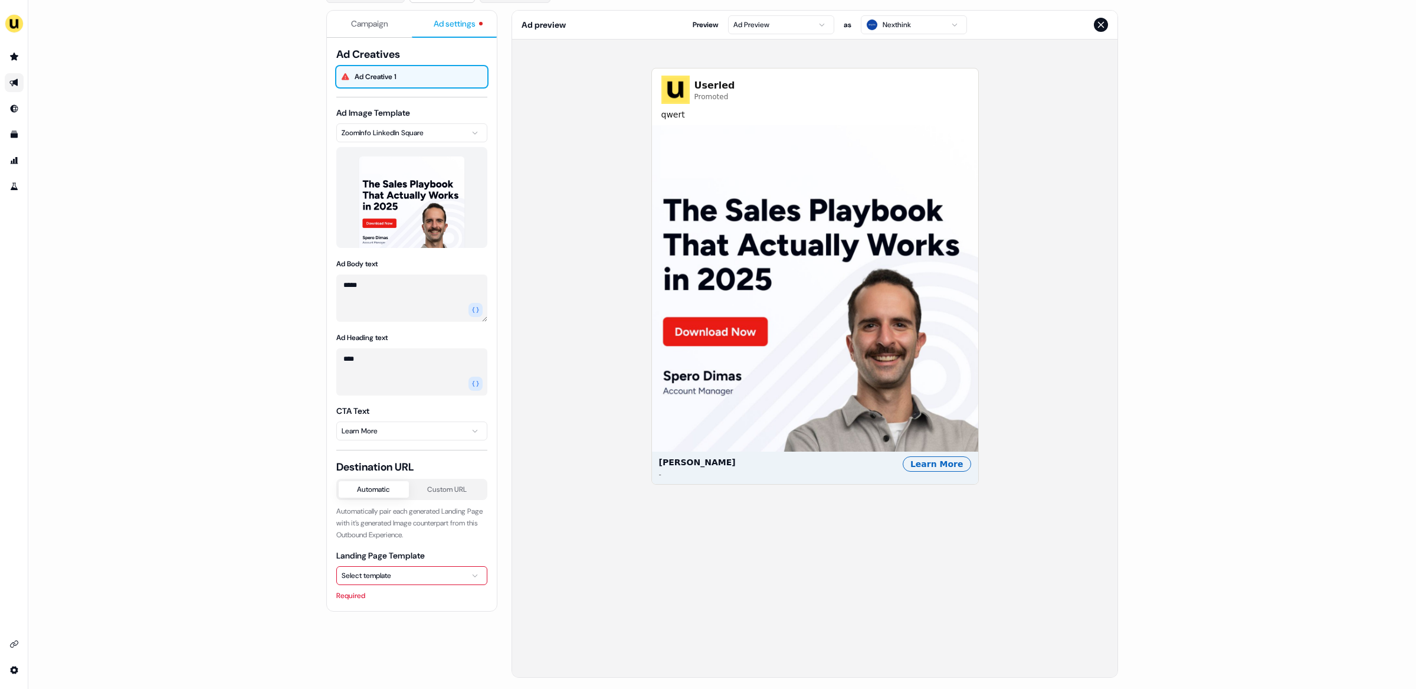
scroll to position [119, 0]
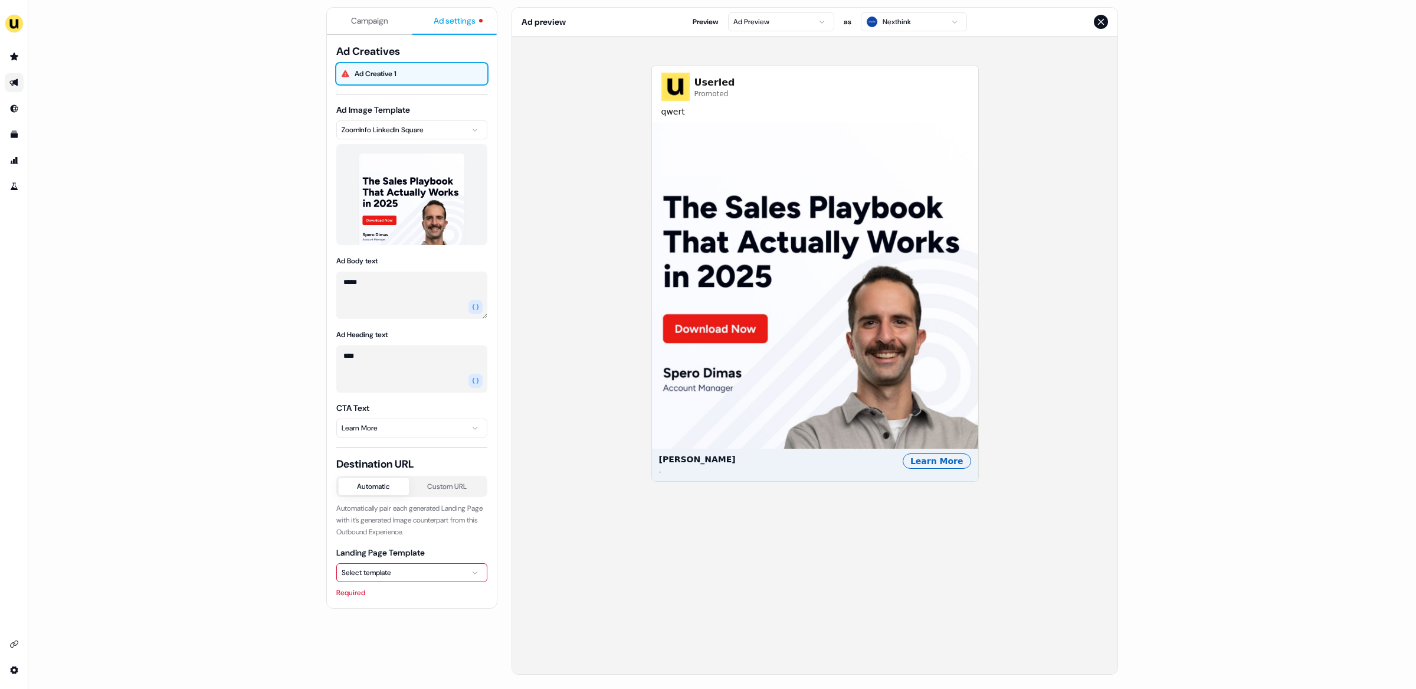
type textarea "****"
click at [396, 577] on html "For the best experience switch devices to a bigger screen. Go to [DOMAIN_NAME] …" at bounding box center [708, 344] width 1416 height 689
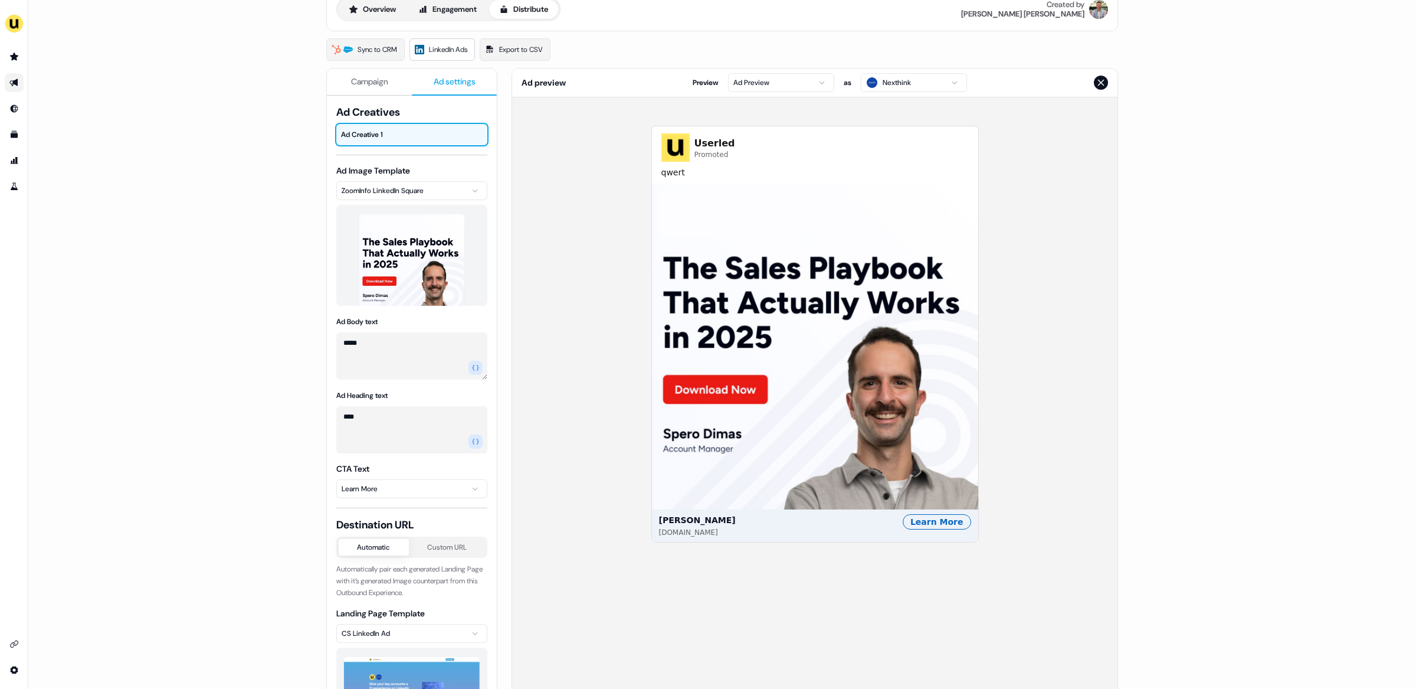
scroll to position [0, 0]
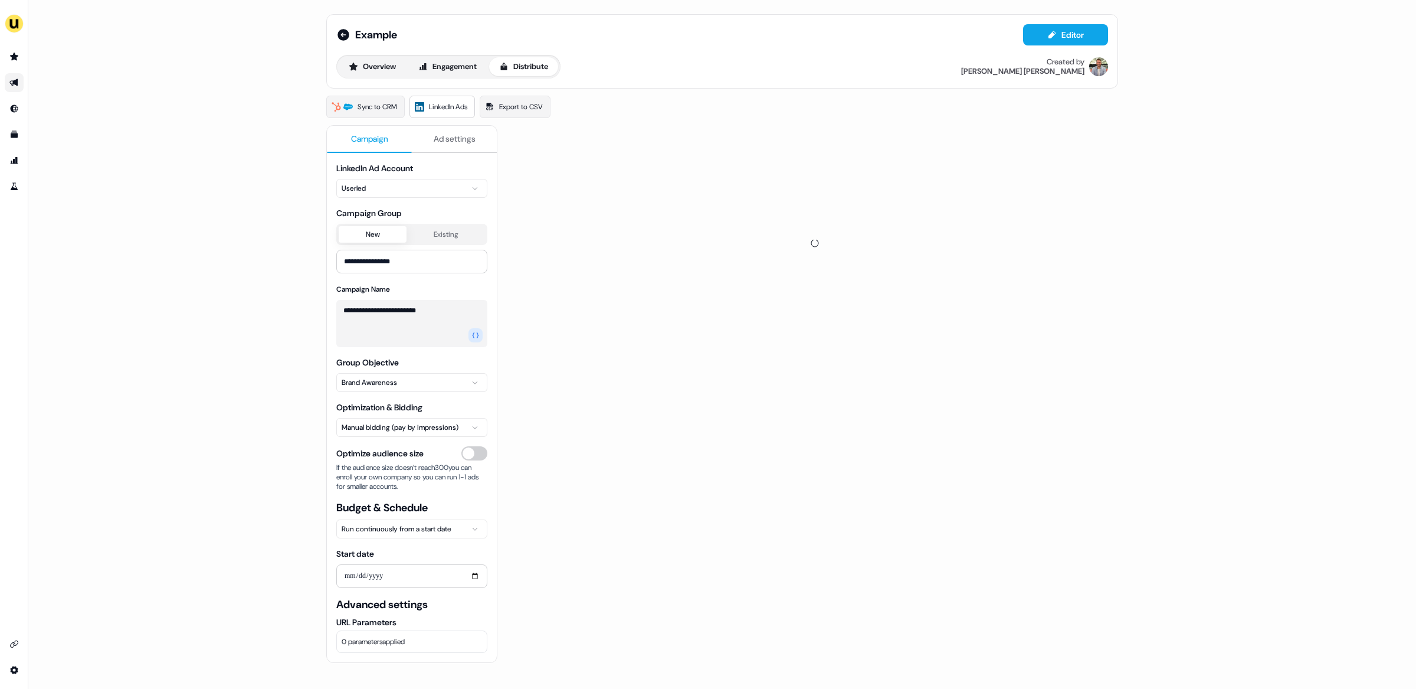
click at [374, 134] on span "Campaign" at bounding box center [369, 139] width 37 height 12
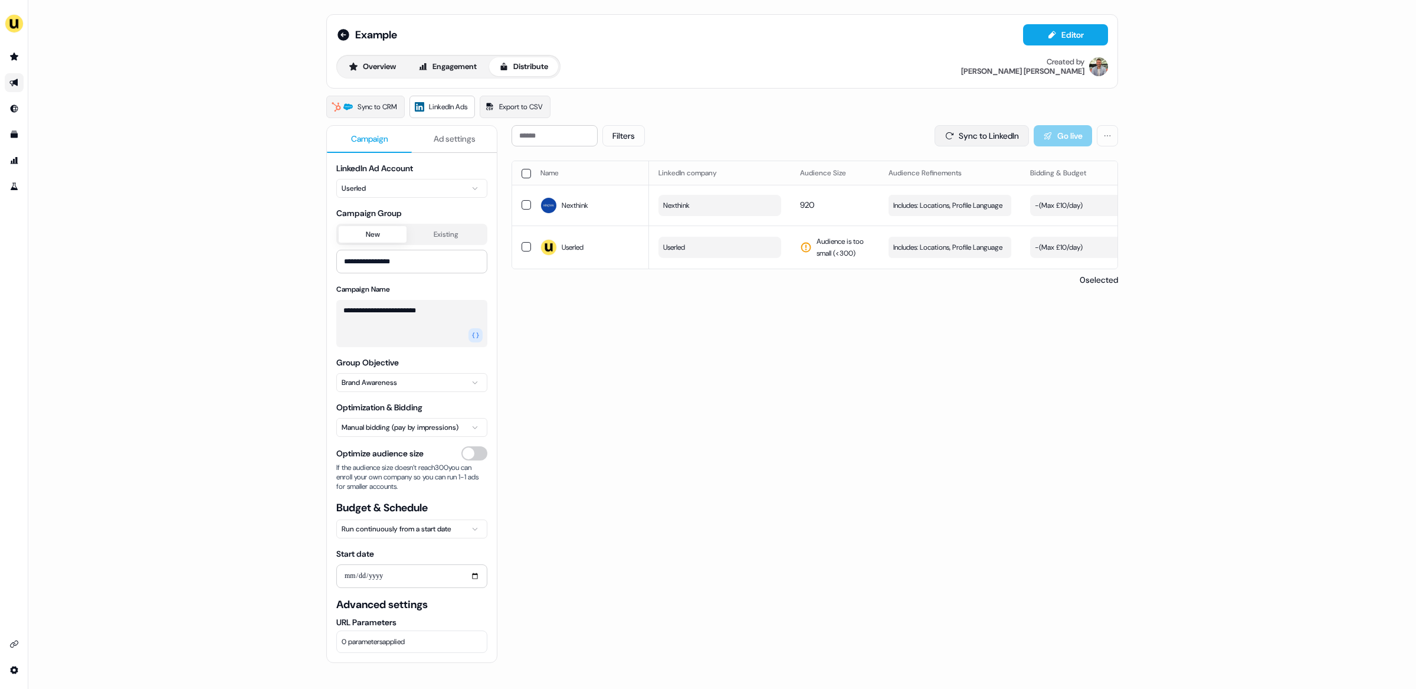
click at [963, 133] on button "Sync to LinkedIn" at bounding box center [982, 135] width 94 height 21
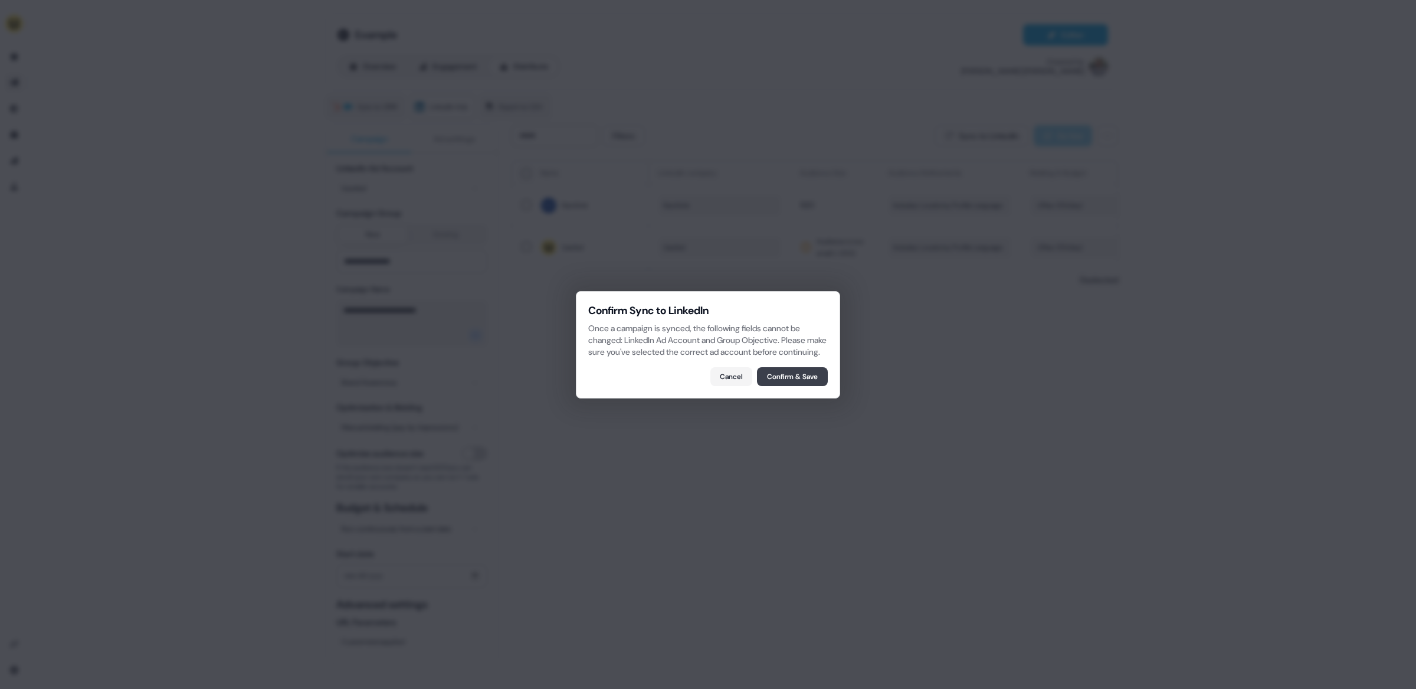
click at [778, 379] on button "Confirm & Save" at bounding box center [792, 376] width 71 height 19
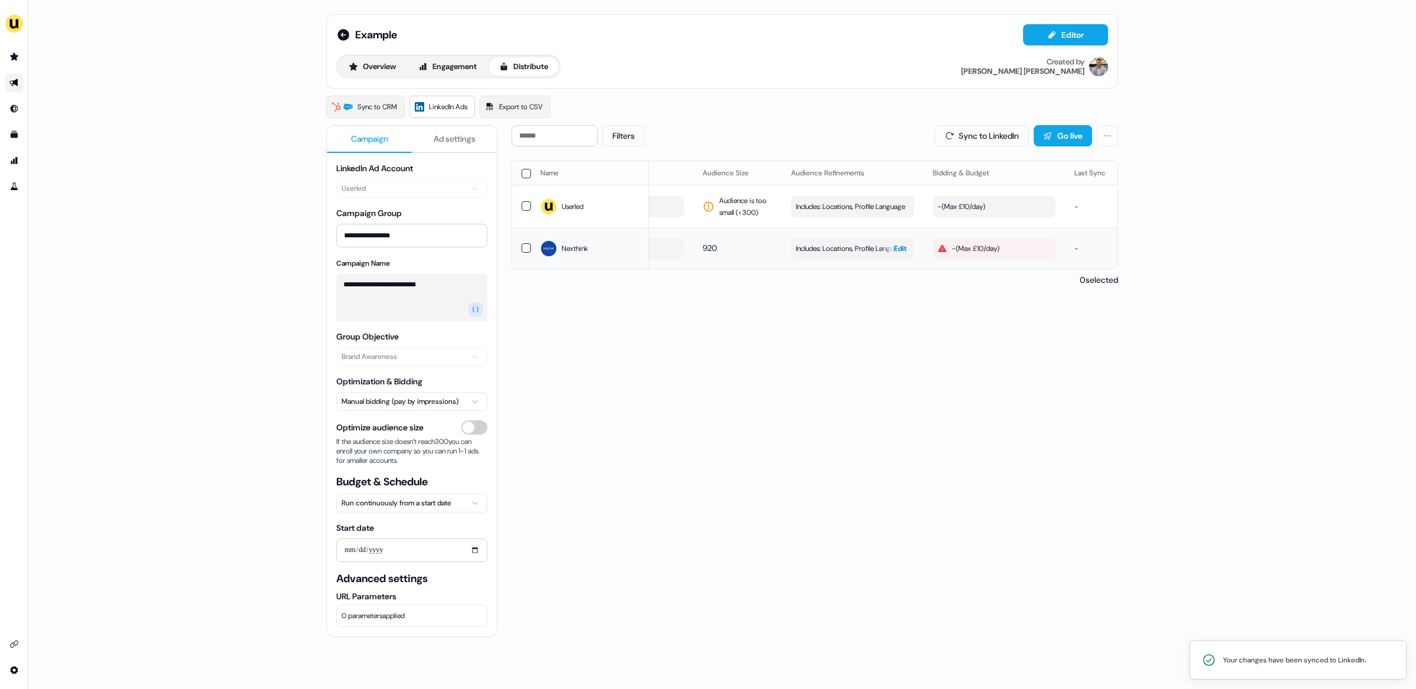
scroll to position [0, 334]
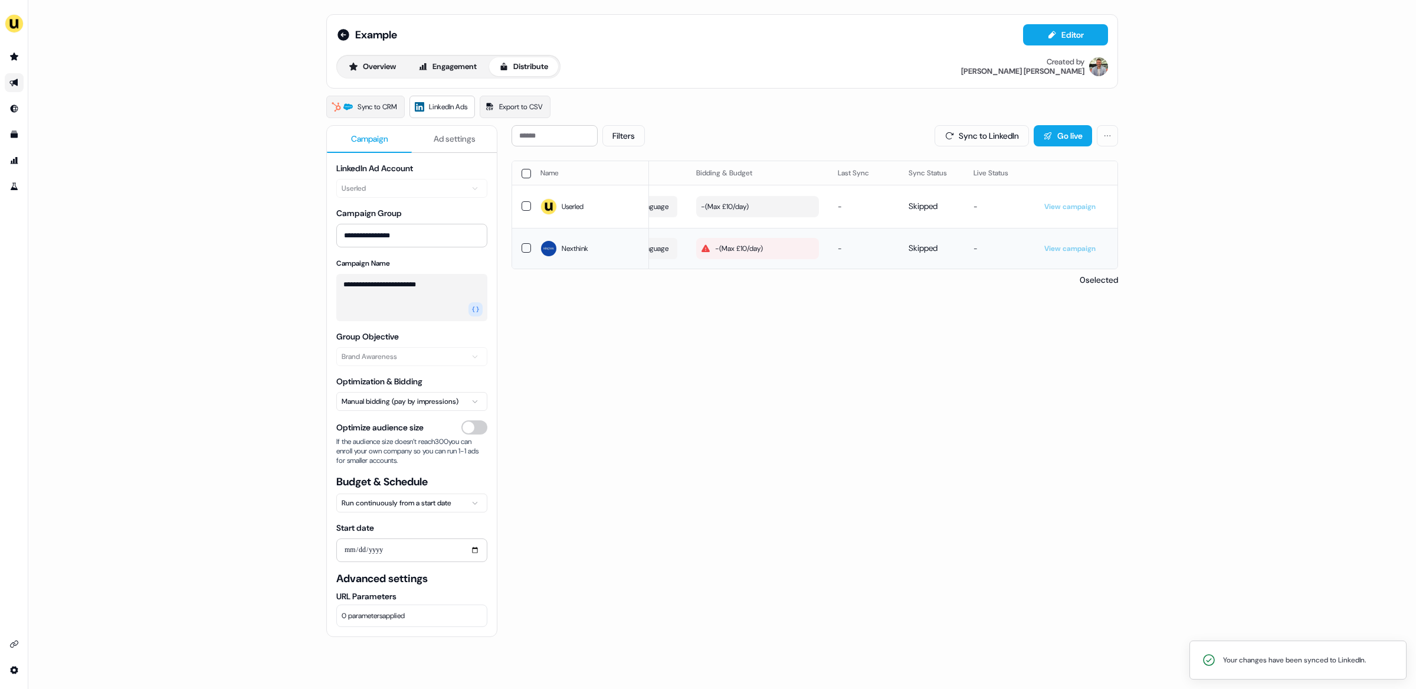
click at [771, 253] on button "- ( Max £10/day )" at bounding box center [757, 248] width 123 height 21
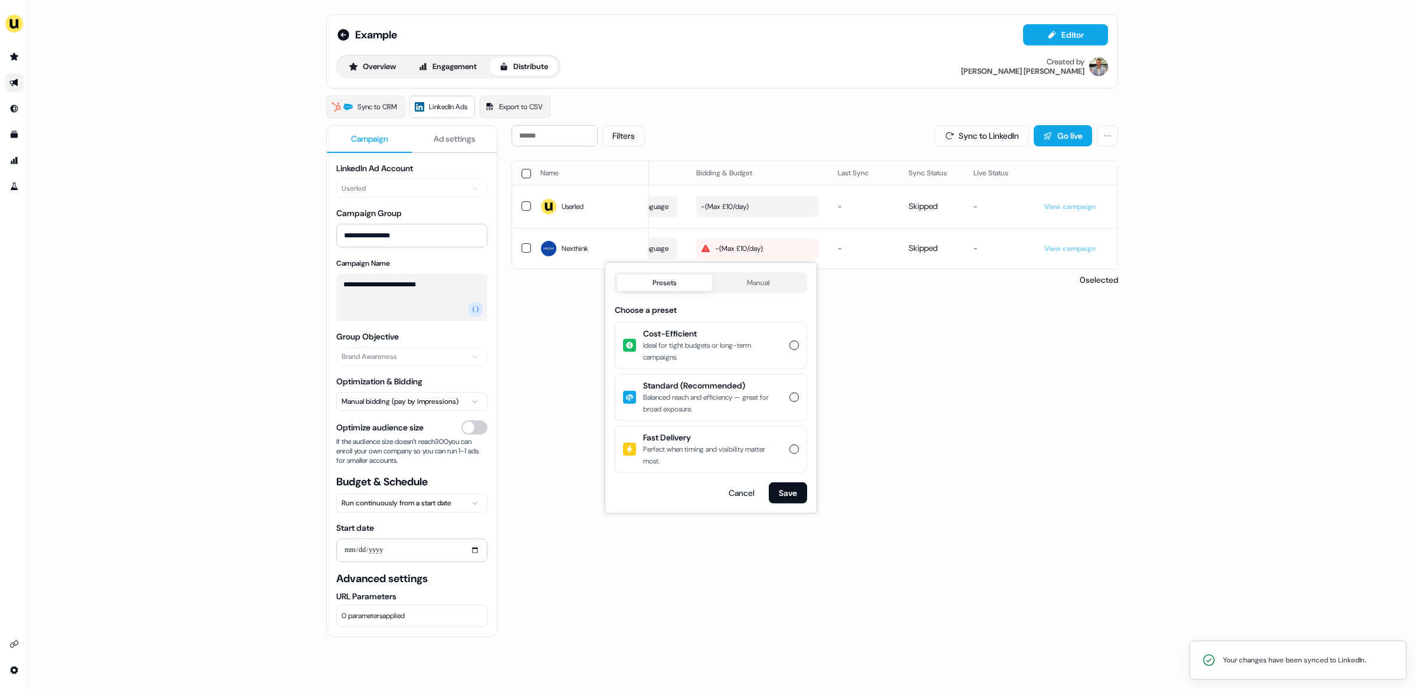
click at [686, 279] on button "Presets" at bounding box center [664, 282] width 95 height 17
click at [680, 335] on span "Cost-Efficient" at bounding box center [712, 334] width 139 height 12
click at [790, 341] on button "Cost-Efficient Ideal for tight budgets or long-term campaigns." at bounding box center [794, 345] width 9 height 9
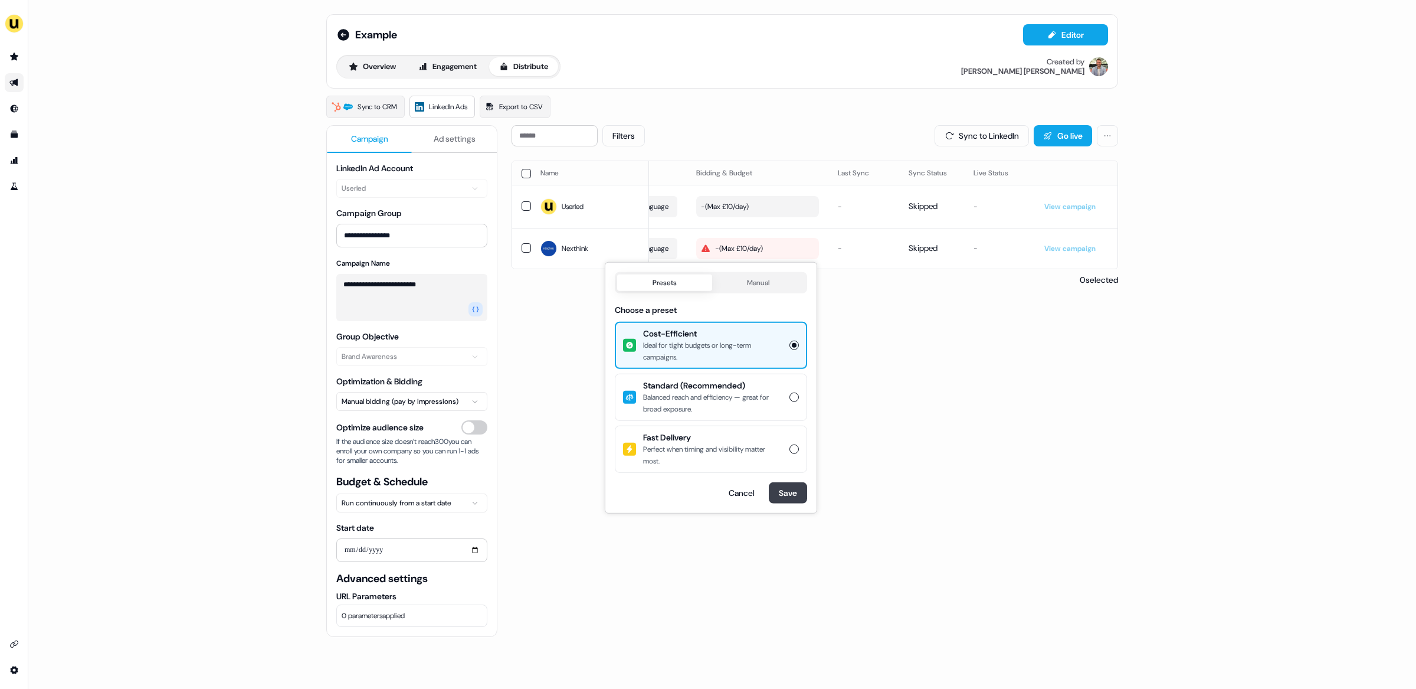
click at [781, 498] on button "Save" at bounding box center [788, 492] width 38 height 21
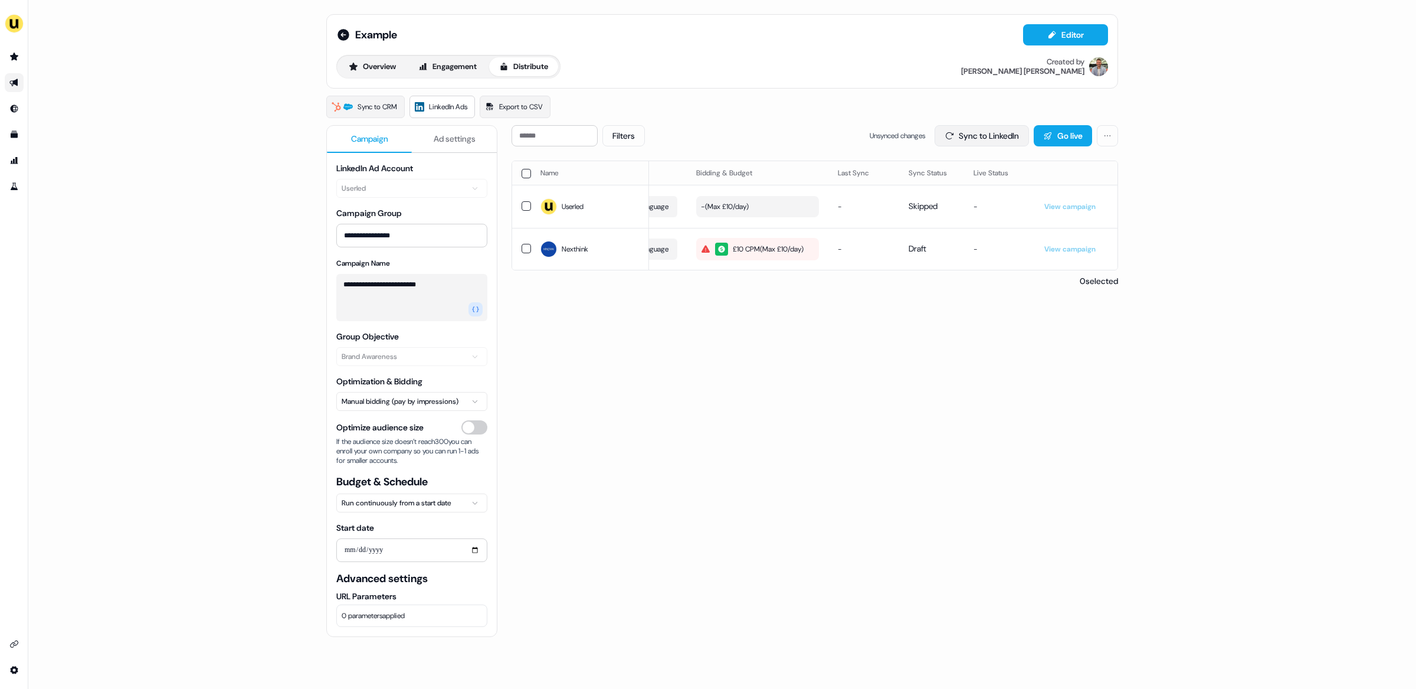
click at [998, 136] on button "Sync to LinkedIn" at bounding box center [982, 135] width 94 height 21
click at [426, 554] on input "**********" at bounding box center [411, 550] width 151 height 24
click at [470, 551] on input "**********" at bounding box center [411, 550] width 151 height 24
click at [652, 421] on div "Filters Sync to LinkedIn Go live Name LinkedIn company Audience Size Audience R…" at bounding box center [815, 458] width 607 height 667
click at [343, 36] on icon at bounding box center [344, 35] width 12 height 12
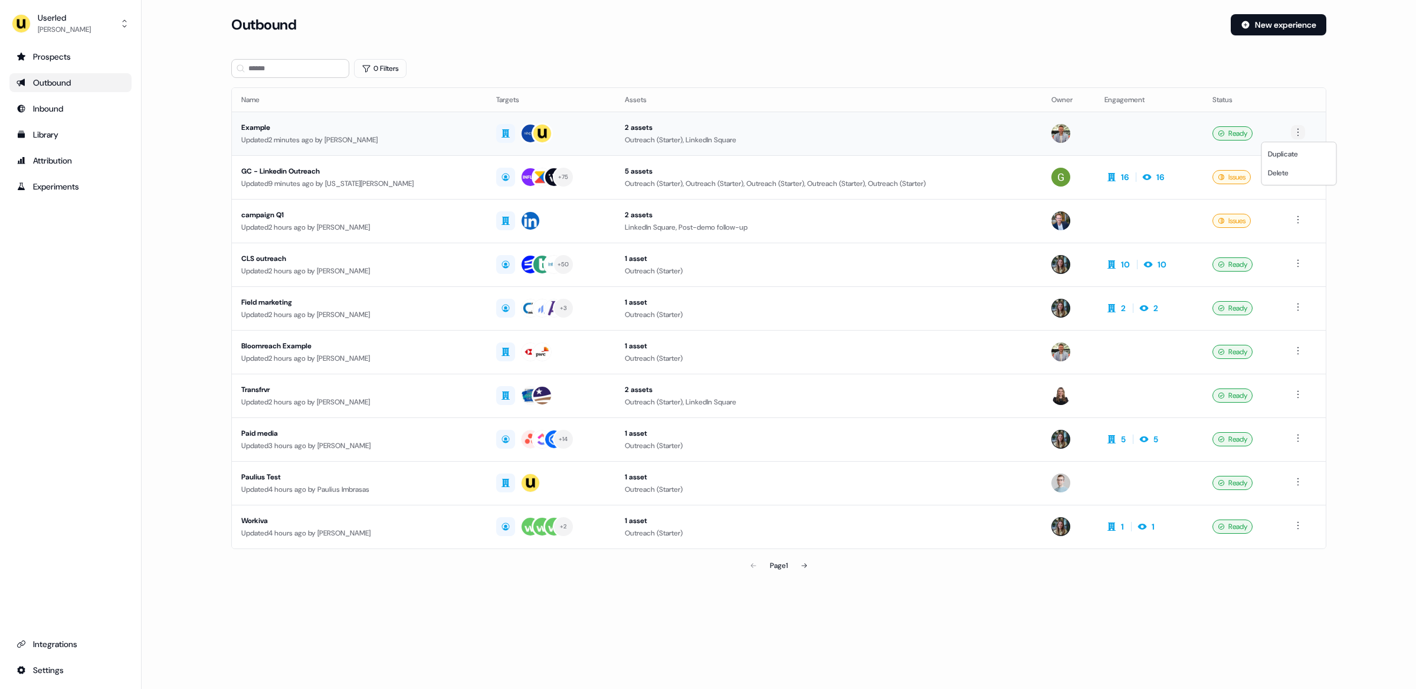
click at [1300, 130] on html "For the best experience switch devices to a bigger screen. Go to [DOMAIN_NAME] …" at bounding box center [708, 344] width 1416 height 689
click at [1277, 174] on span "Delete" at bounding box center [1278, 172] width 21 height 9
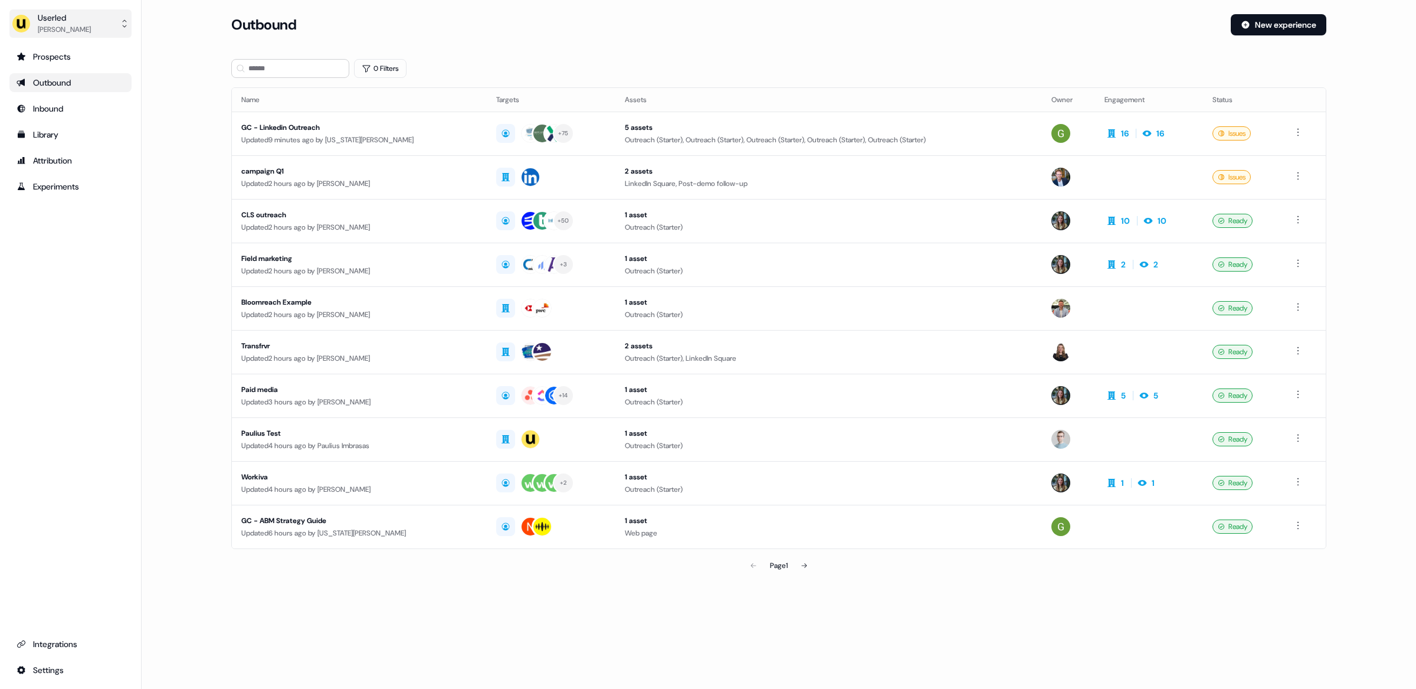
click at [82, 18] on div "Userled" at bounding box center [64, 18] width 53 height 12
click at [85, 58] on div "Impersonate (Admin)" at bounding box center [70, 55] width 112 height 21
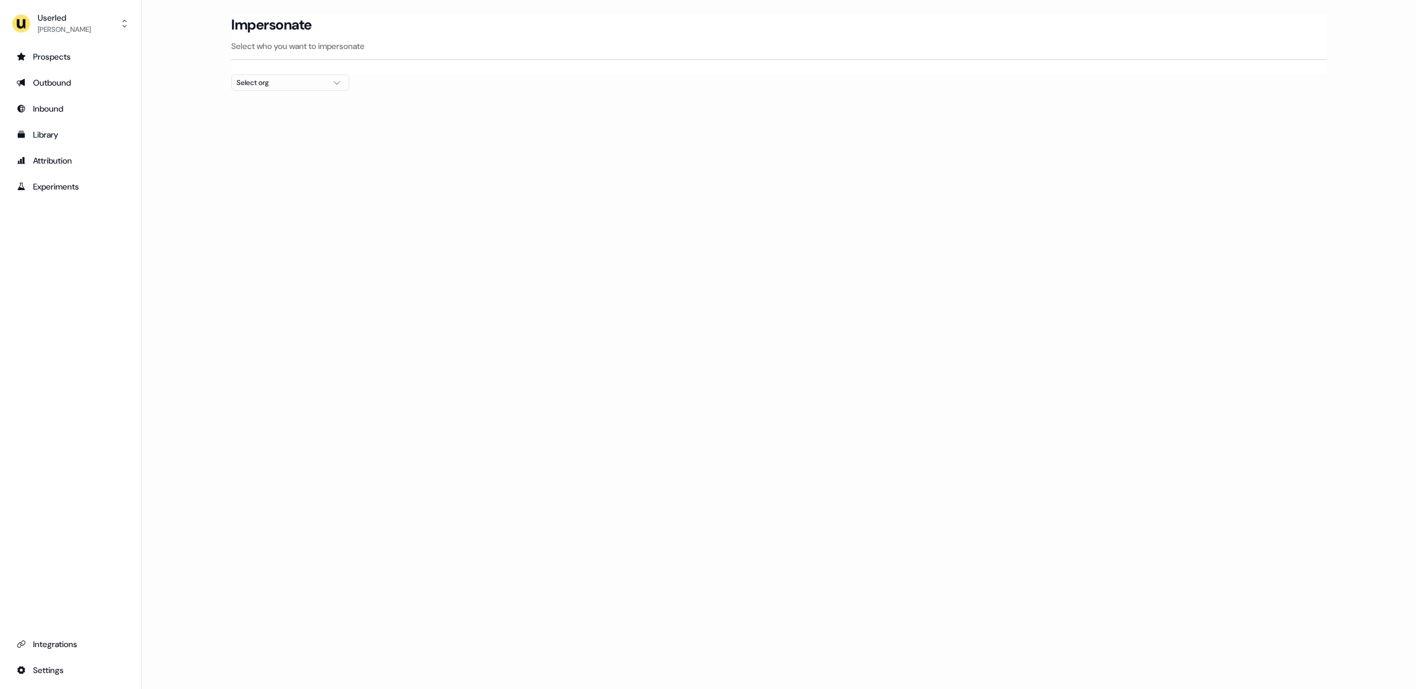
click at [306, 79] on div "Select org" at bounding box center [281, 83] width 89 height 12
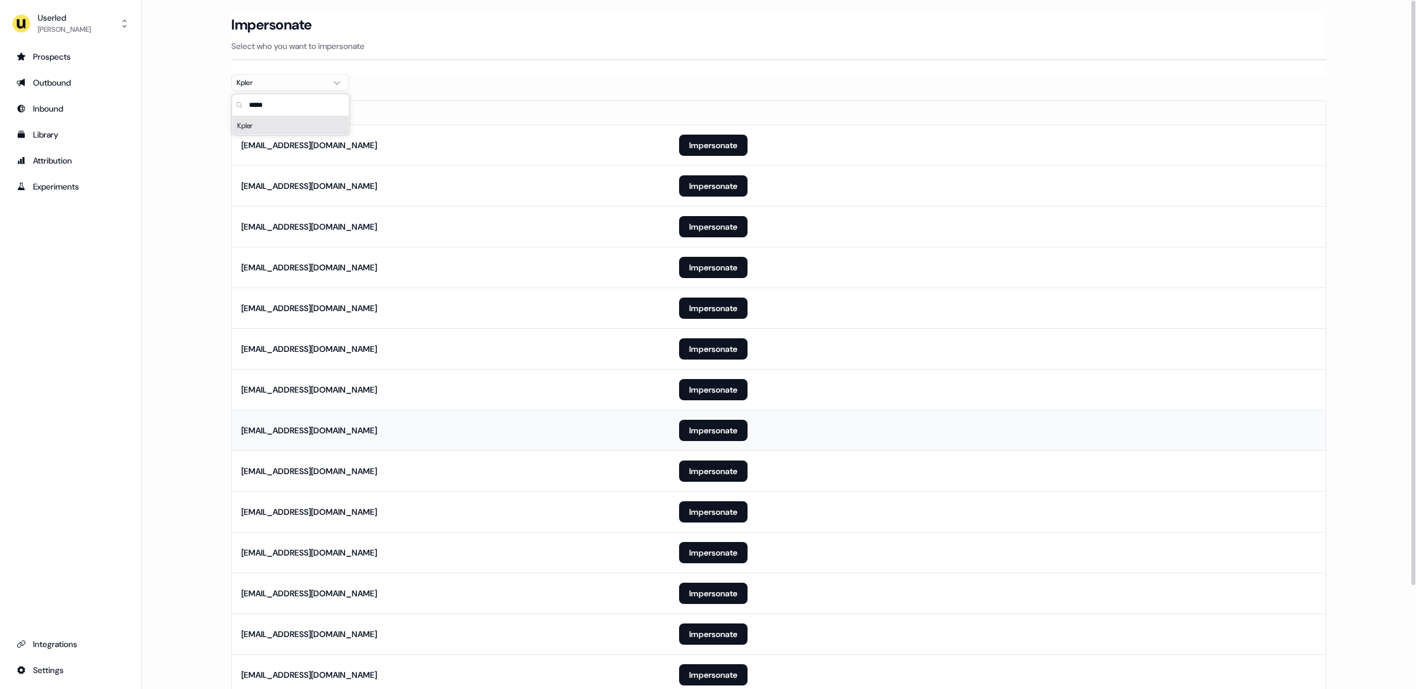
scroll to position [123, 0]
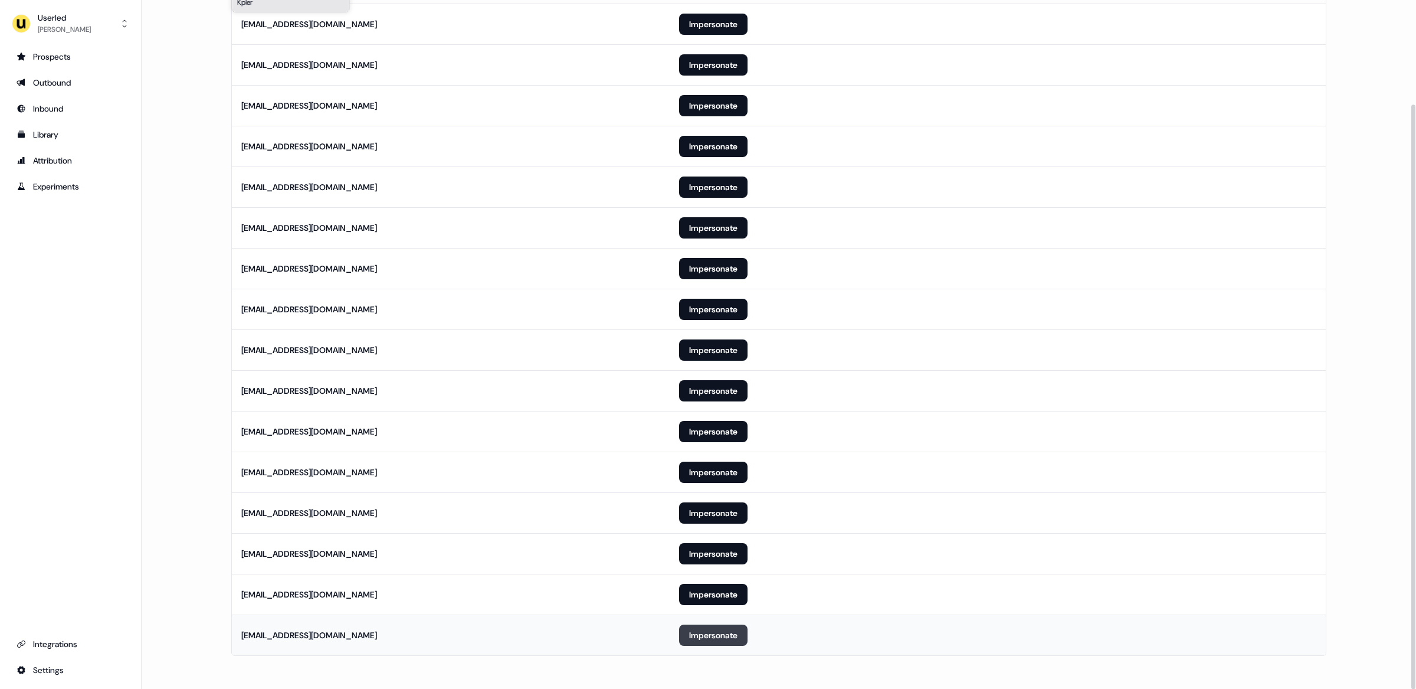
type input "*****"
click at [710, 637] on button "Impersonate" at bounding box center [713, 634] width 68 height 21
